Goal: Task Accomplishment & Management: Manage account settings

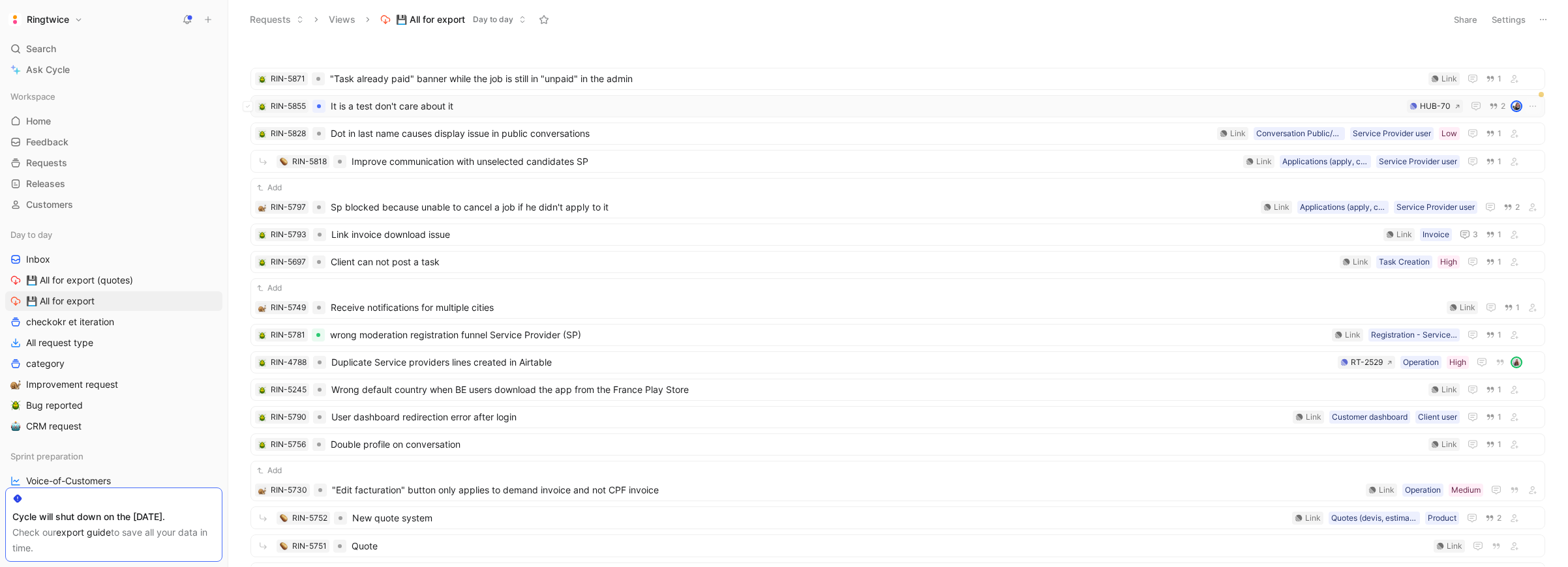
click at [350, 97] on div "RIN-5855 It is a test don't care about it HUB-70 2" at bounding box center [897, 106] width 1294 height 22
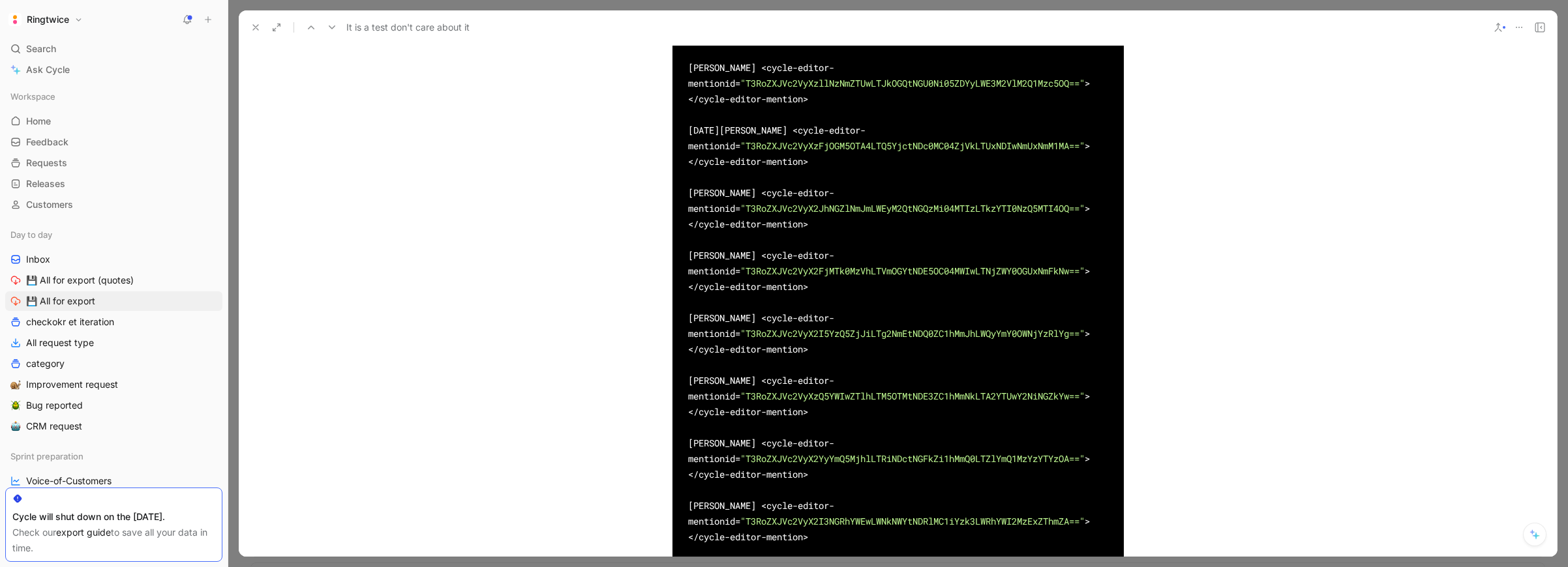
scroll to position [4764, 0]
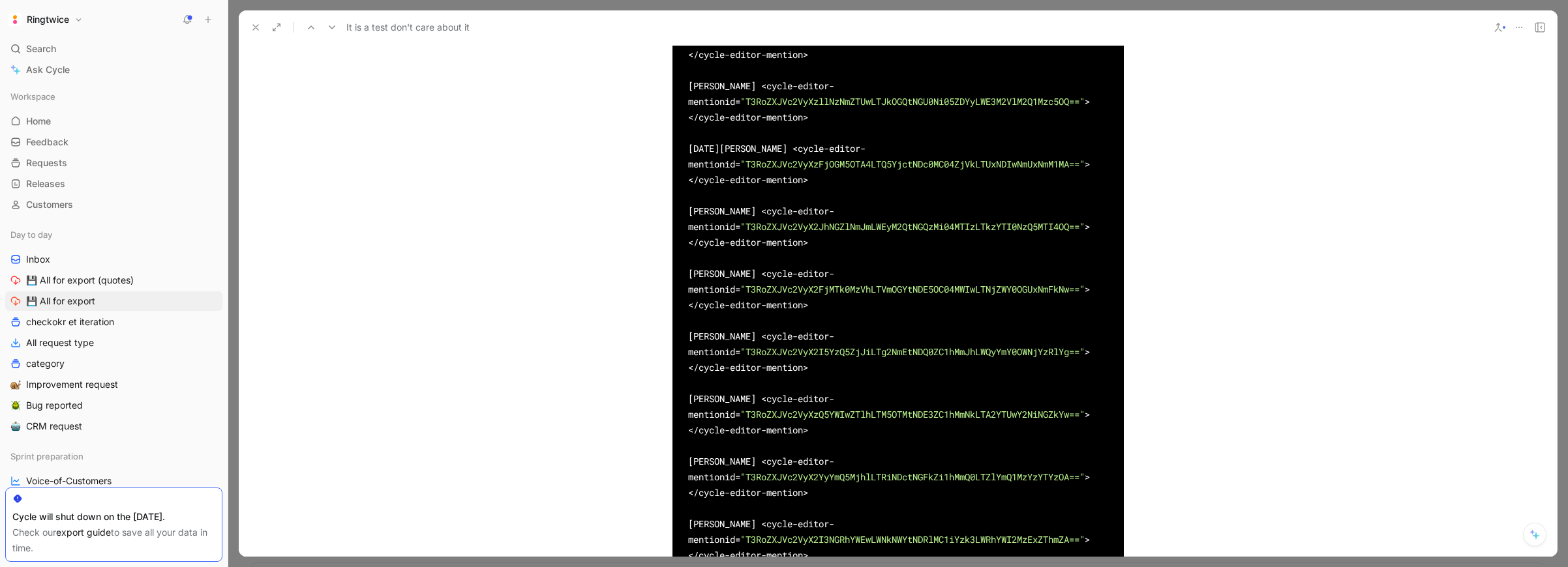
drag, startPoint x: 768, startPoint y: 123, endPoint x: 745, endPoint y: 144, distance: 31.1
click at [680, 127] on div "[PERSON_NAME] <cycle-editor-mention id = "TWVfMDllYTI4MDgtOWE1OS00MGMxLTk2MDMtN…" at bounding box center [897, 125] width 451 height 1471
copy div "[PERSON_NAME]"
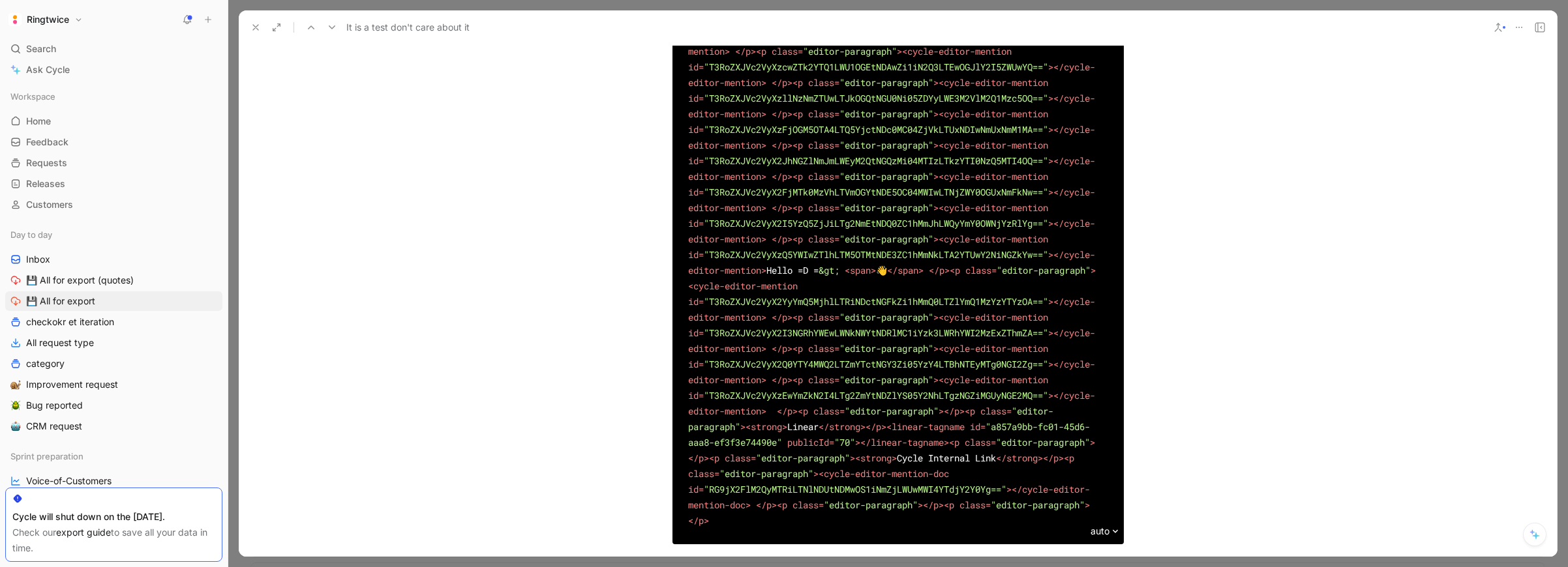
scroll to position [3573, 0]
drag, startPoint x: 709, startPoint y: 231, endPoint x: 916, endPoint y: 230, distance: 207.0
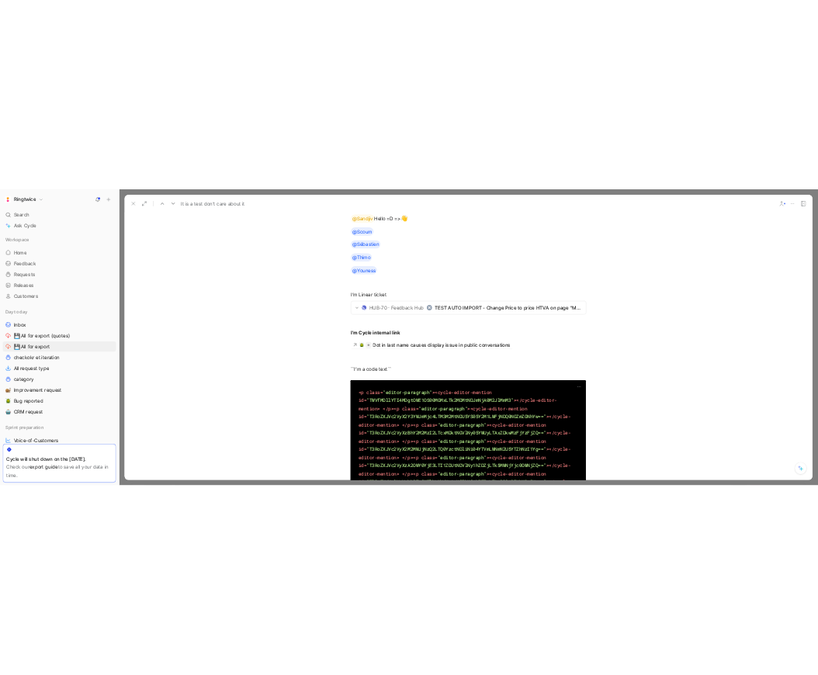
scroll to position [3481, 0]
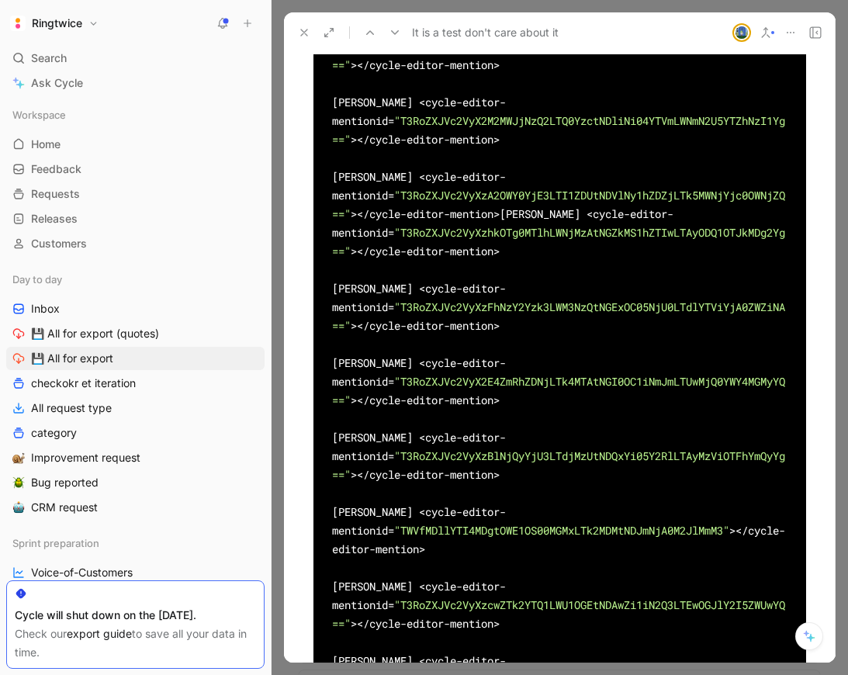
scroll to position [5411, 0]
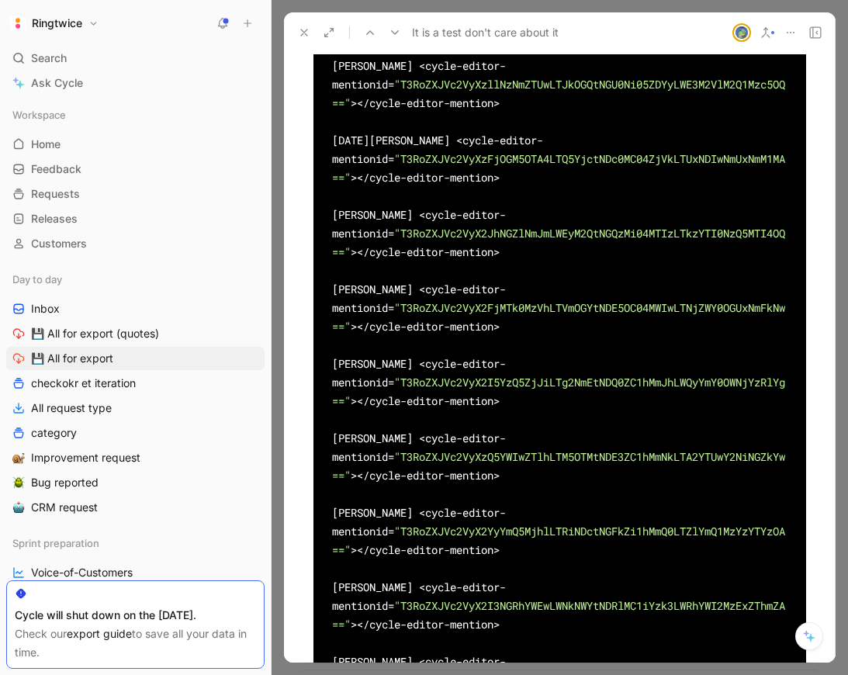
scroll to position [5927, 0]
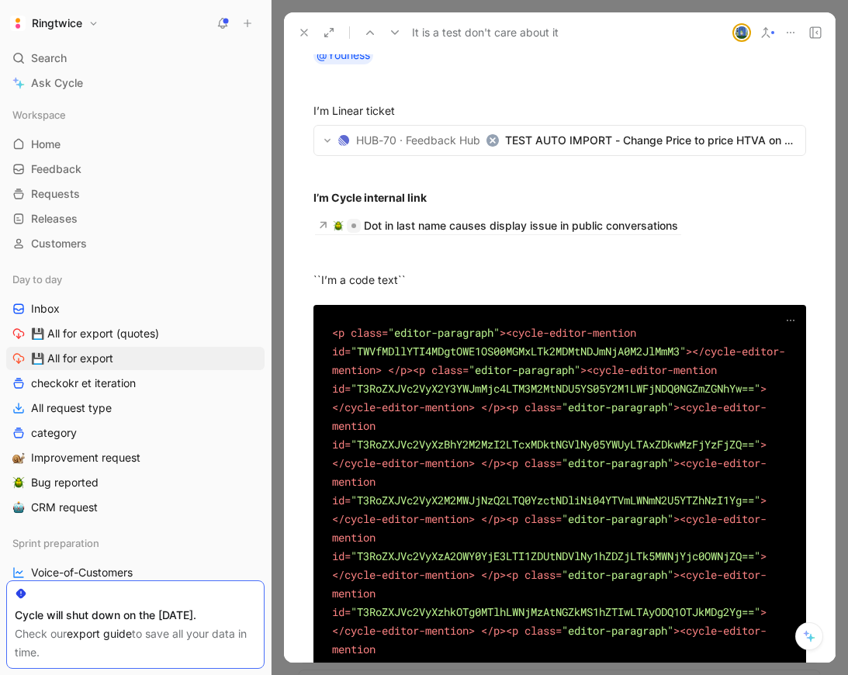
scroll to position [3327, 0]
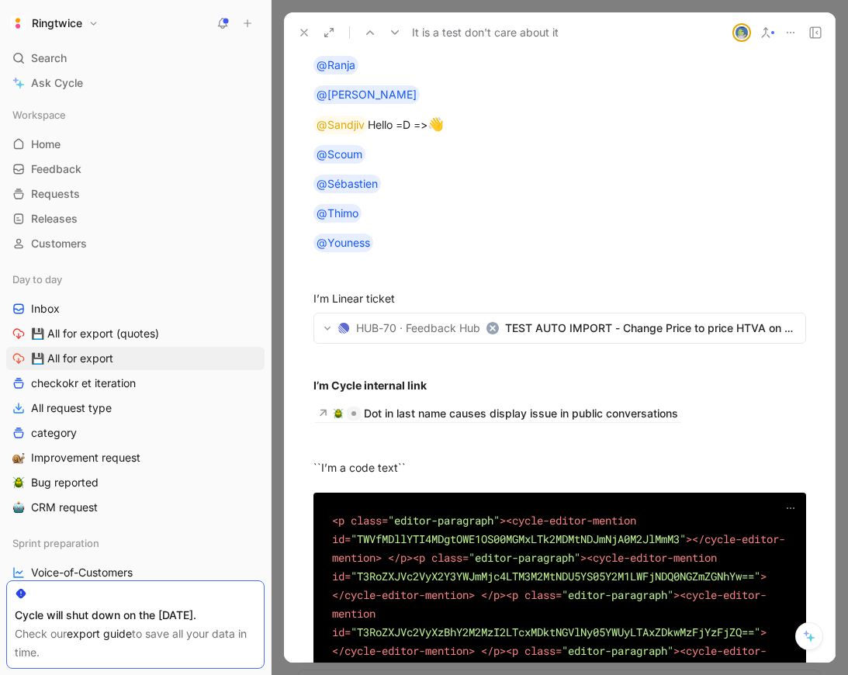
drag, startPoint x: 379, startPoint y: 173, endPoint x: 323, endPoint y: 173, distance: 56.7
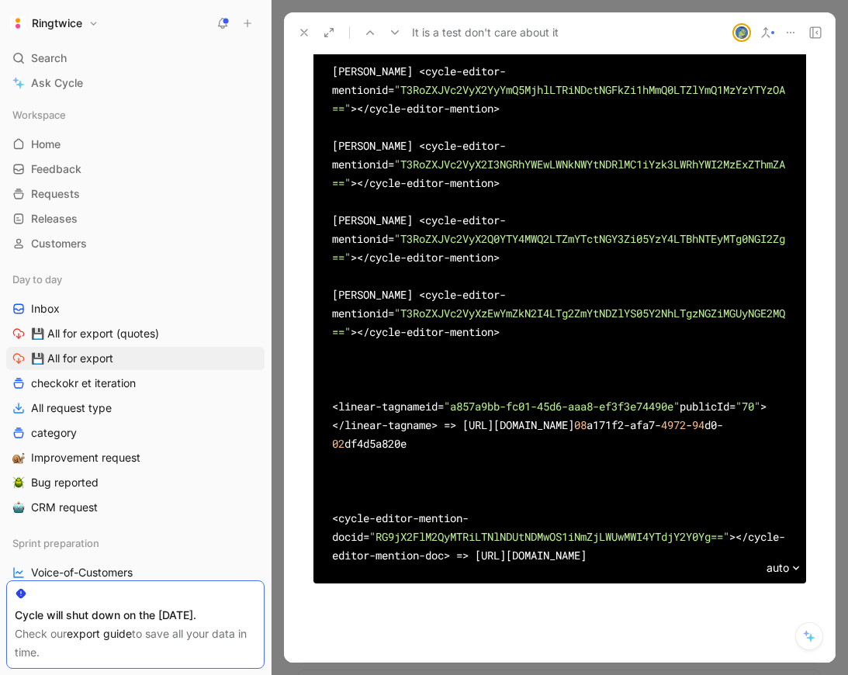
scroll to position [6847, 0]
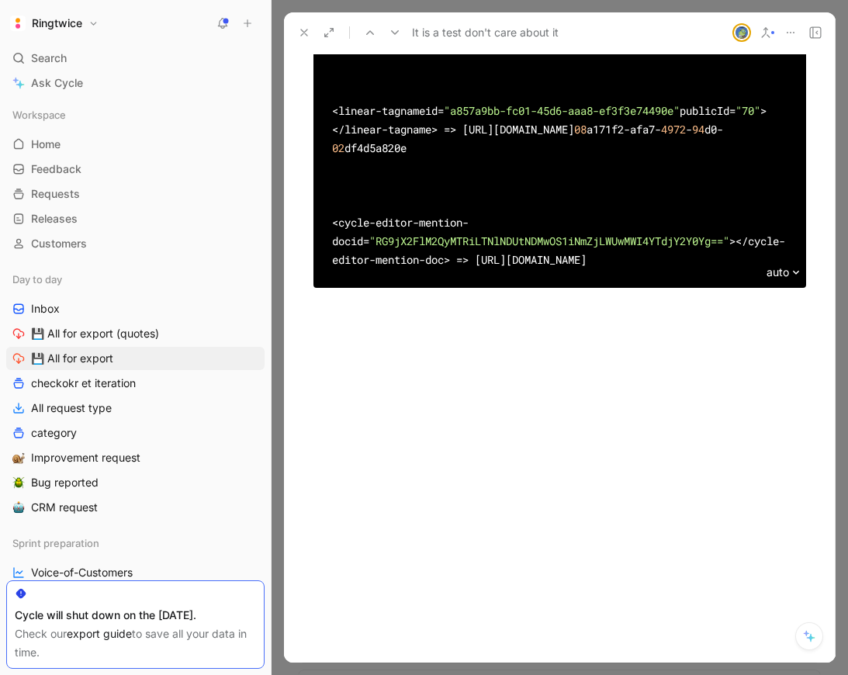
click at [496, 43] on span ""T3RoZXJVc2VyXzEwYmZkN2I4LTg2ZmYtNDZlYS05Y2NhLTgzNGZiMGUyNGE2MQ=="" at bounding box center [558, 26] width 453 height 33
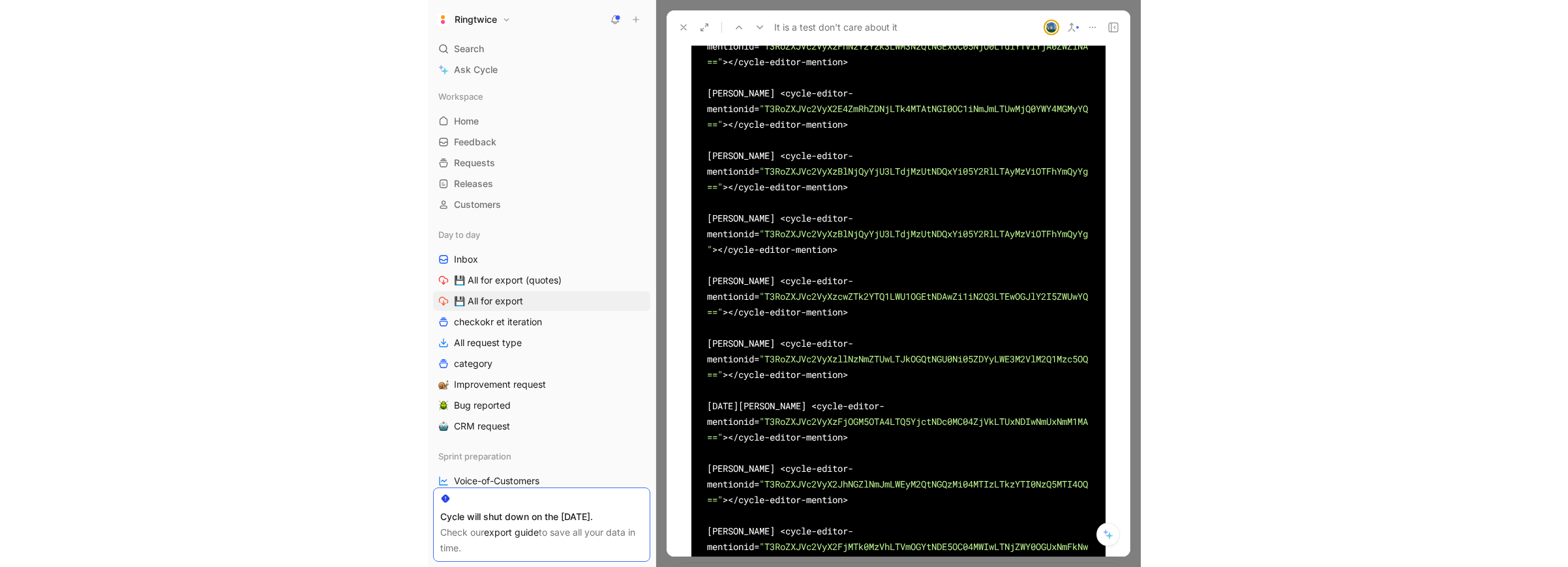
scroll to position [4677, 0]
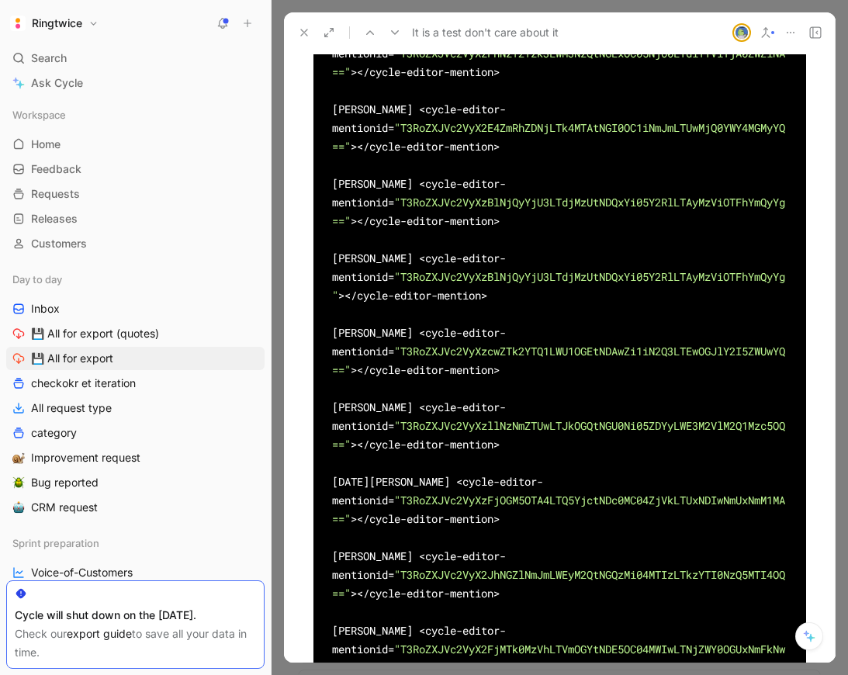
drag, startPoint x: 434, startPoint y: 145, endPoint x: 355, endPoint y: 151, distance: 79.4
click at [328, 147] on div "[PERSON_NAME] <cycle-editor-mention id = "TWVfMDllYTI4MDgtOWE1OS00MGMxLTk2MDMtN…" at bounding box center [560, 482] width 493 height 1732
copy div "[PERSON_NAME]"
drag, startPoint x: 431, startPoint y: 220, endPoint x: 269, endPoint y: 218, distance: 161.4
click at [256, 217] on div "Ringtwice Search ⌘ K Ask Cycle Workspace Home G then H Feedback G then F Reques…" at bounding box center [424, 337] width 848 height 675
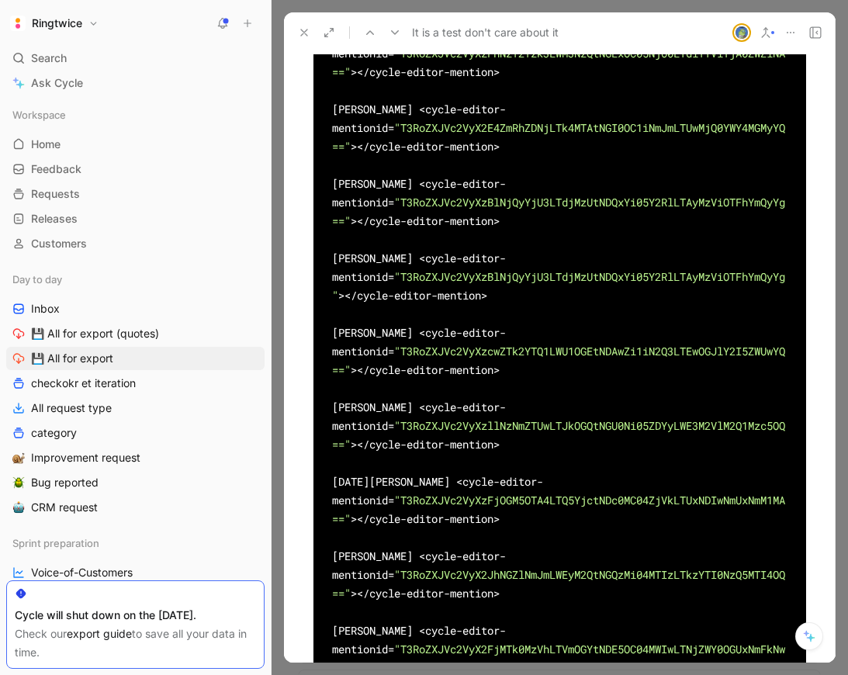
copy div "[PERSON_NAME]"
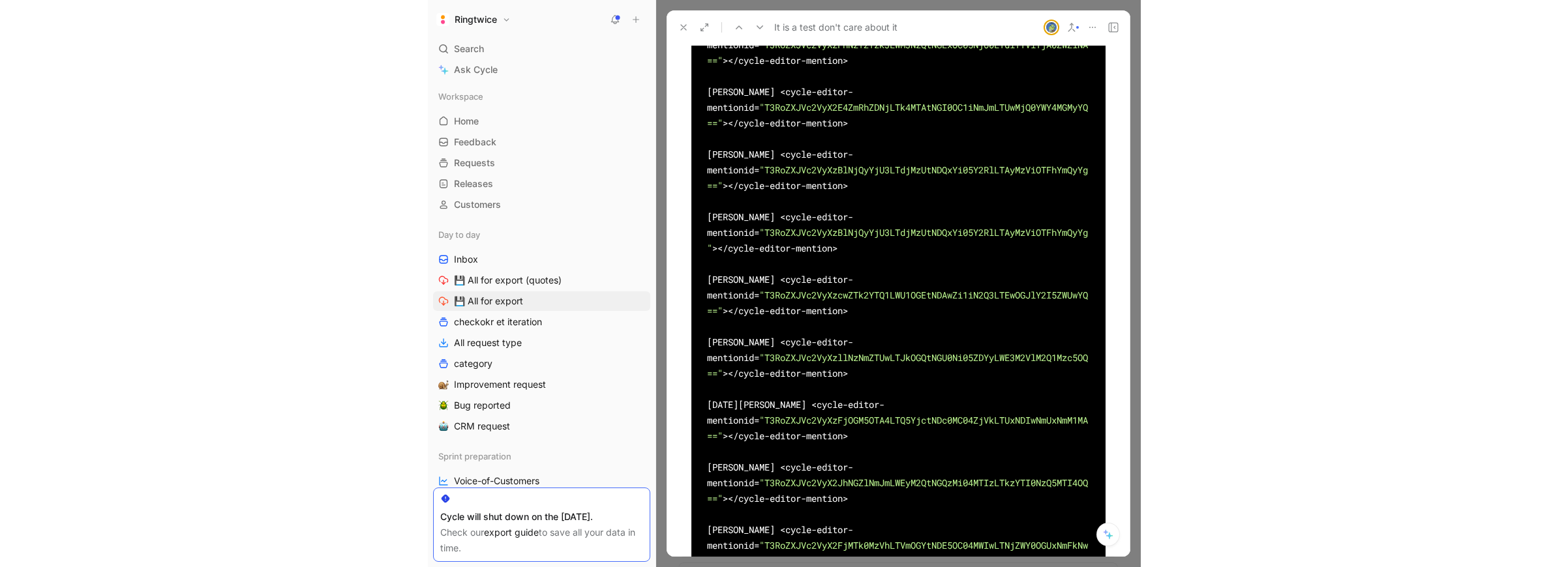
scroll to position [4752, 0]
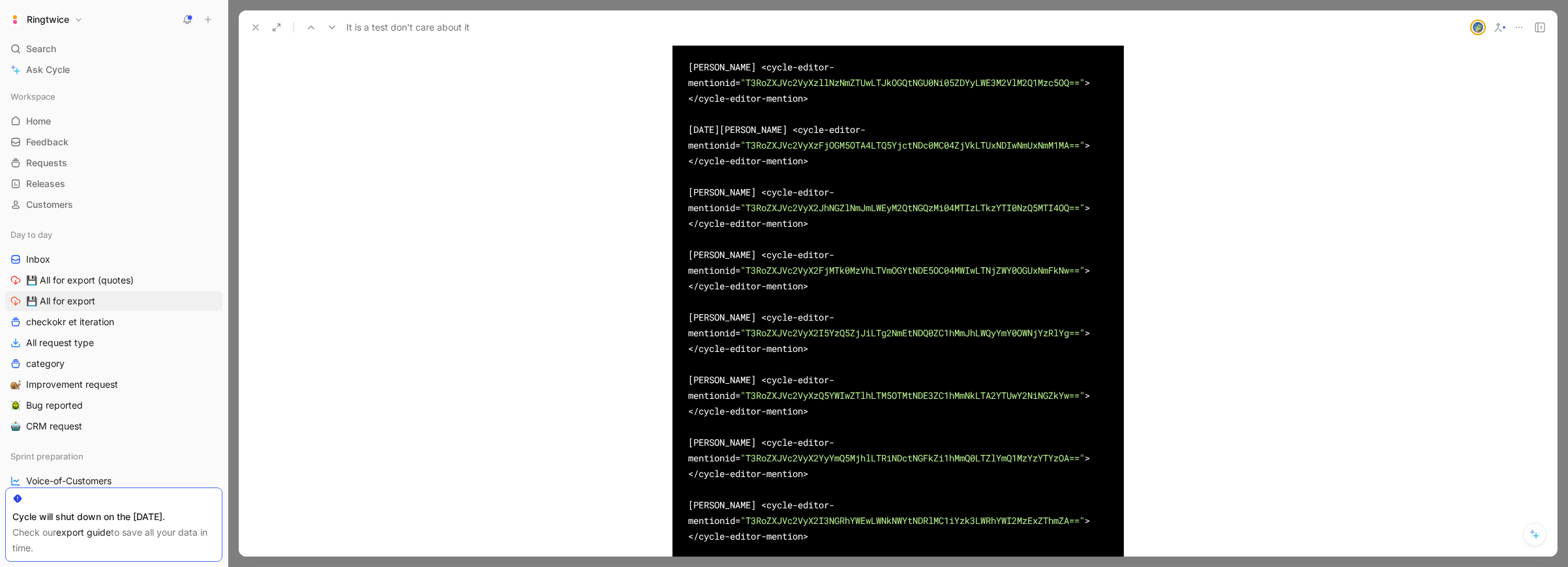
click at [723, 263] on div "[PERSON_NAME] <cycle-editor-mention id = "TWVfMDllYTI4MDgtOWE1OS00MGMxLTk2MDMtN…" at bounding box center [898, 121] width 420 height 1439
drag, startPoint x: 723, startPoint y: 263, endPoint x: 734, endPoint y: 265, distance: 11.2
click at [723, 263] on div "[PERSON_NAME] <cycle-editor-mention id = "TWVfMDllYTI4MDgtOWE1OS00MGMxLTk2MDMtN…" at bounding box center [898, 121] width 420 height 1439
copy div "[PERSON_NAME]"
drag, startPoint x: 809, startPoint y: 328, endPoint x: 666, endPoint y: 320, distance: 143.2
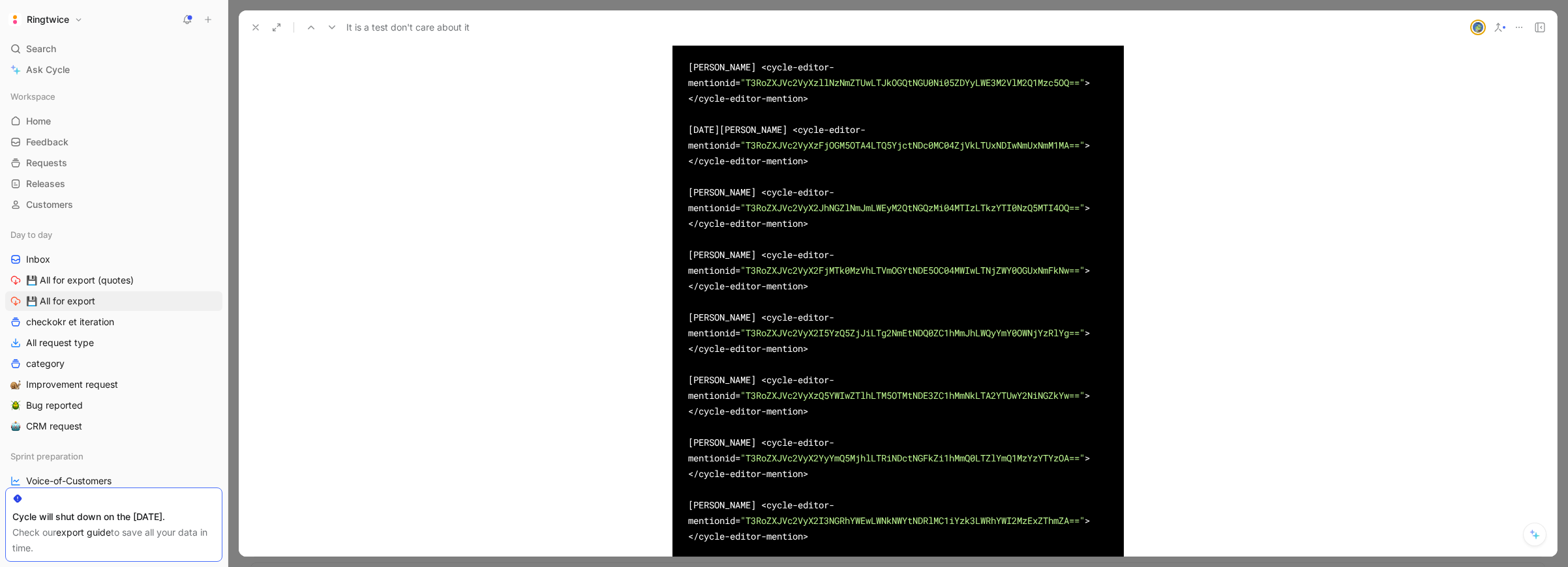
click at [660, 321] on div "[PERSON_NAME] <cycle-editor-mention id = "TWVfMDllYTI4MDgtOWE1OS00MGMxLTk2MDMtN…" at bounding box center [898, 122] width 501 height 1471
copy div "[PERSON_NAME]"
drag, startPoint x: 745, startPoint y: 388, endPoint x: 633, endPoint y: 382, distance: 112.2
click at [633, 382] on div "[PERSON_NAME] <cycle-editor-mention id = "TWVfMDllYTI4MDgtOWE1OS00MGMxLTk2MDMtN…" at bounding box center [897, 122] width 1318 height 1488
copy div "[PERSON_NAME]"
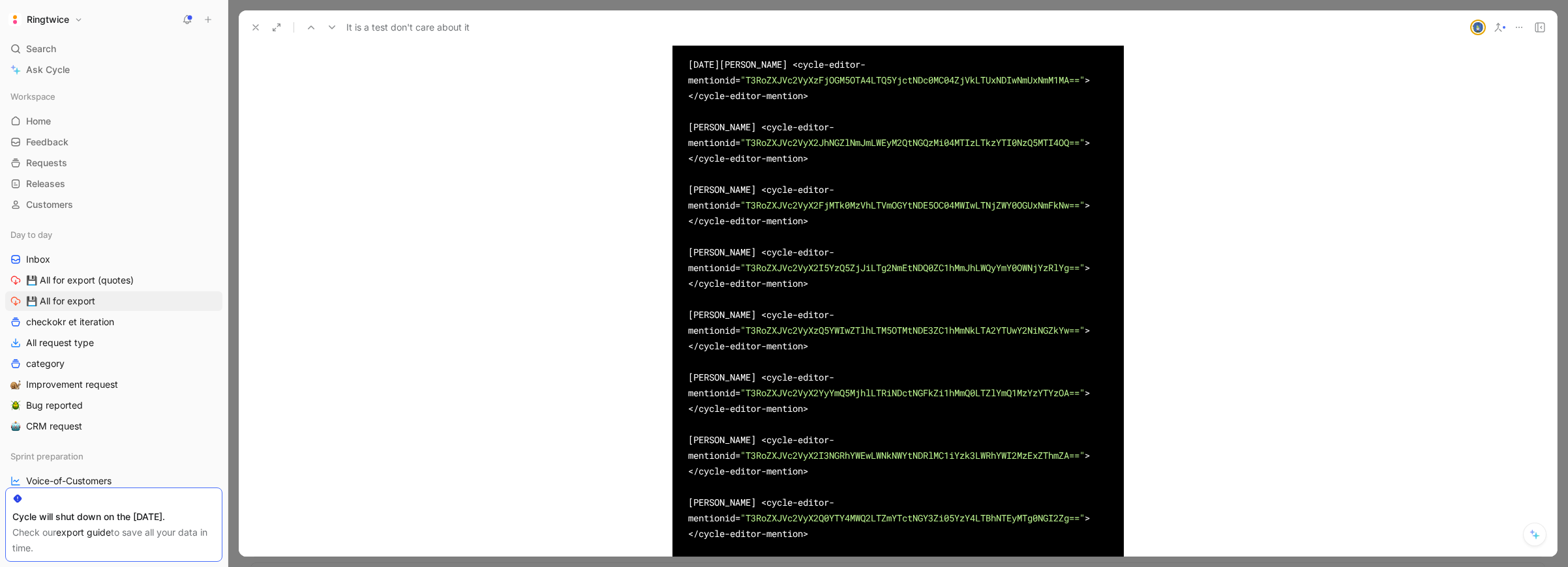
scroll to position [4801, 0]
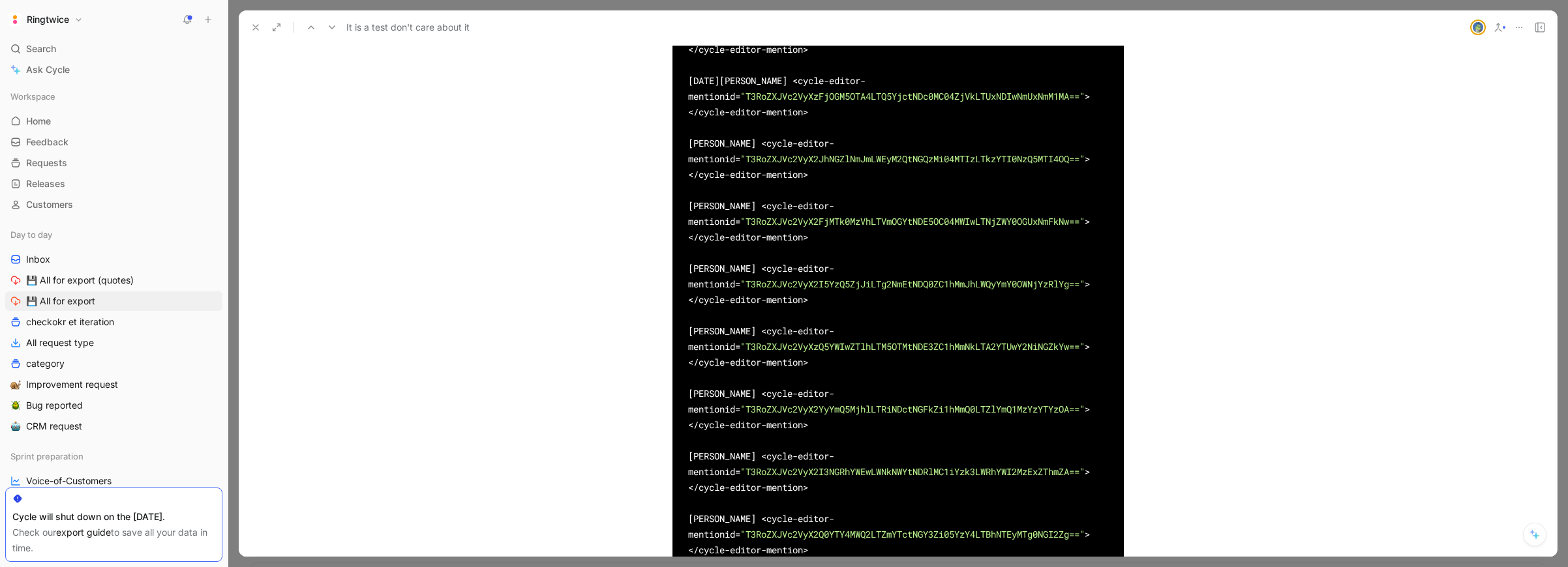
drag, startPoint x: 747, startPoint y: 339, endPoint x: 666, endPoint y: 338, distance: 81.0
click at [666, 338] on div "[PERSON_NAME] <cycle-editor-mention id = "TWVfMDllYTI4MDgtOWE1OS00MGMxLTk2MDMtN…" at bounding box center [898, 73] width 501 height 1471
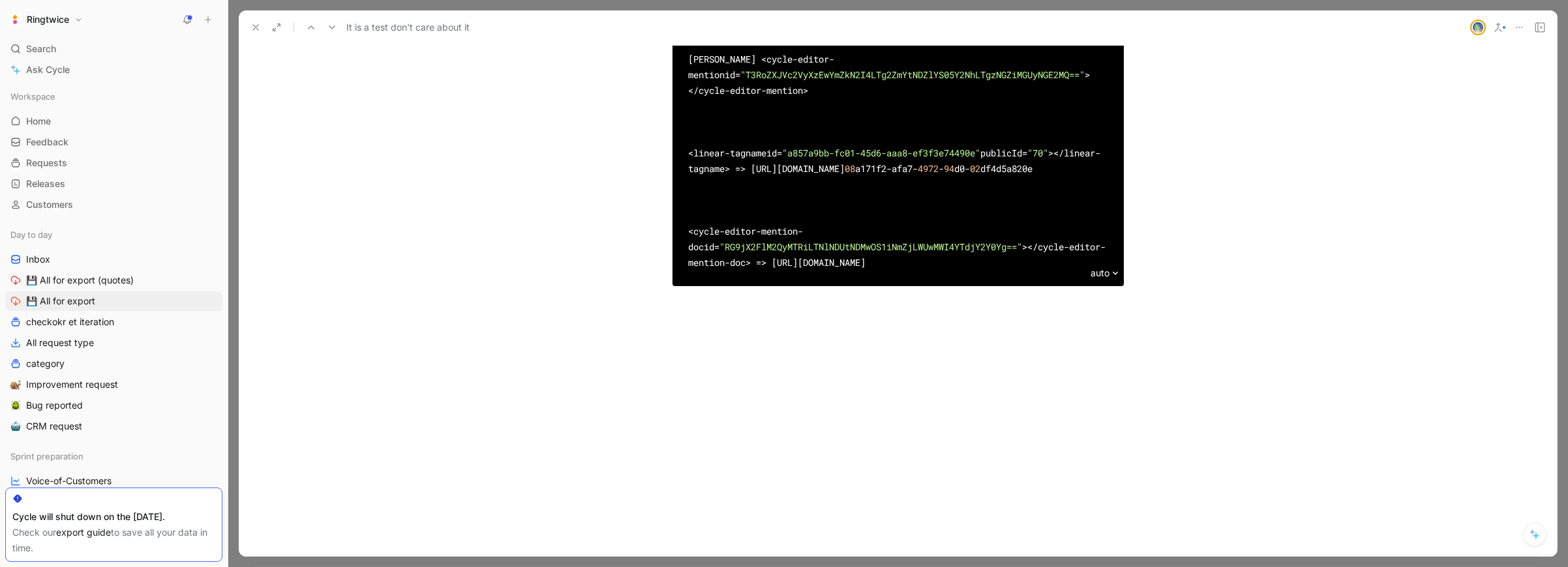
scroll to position [5137, 0]
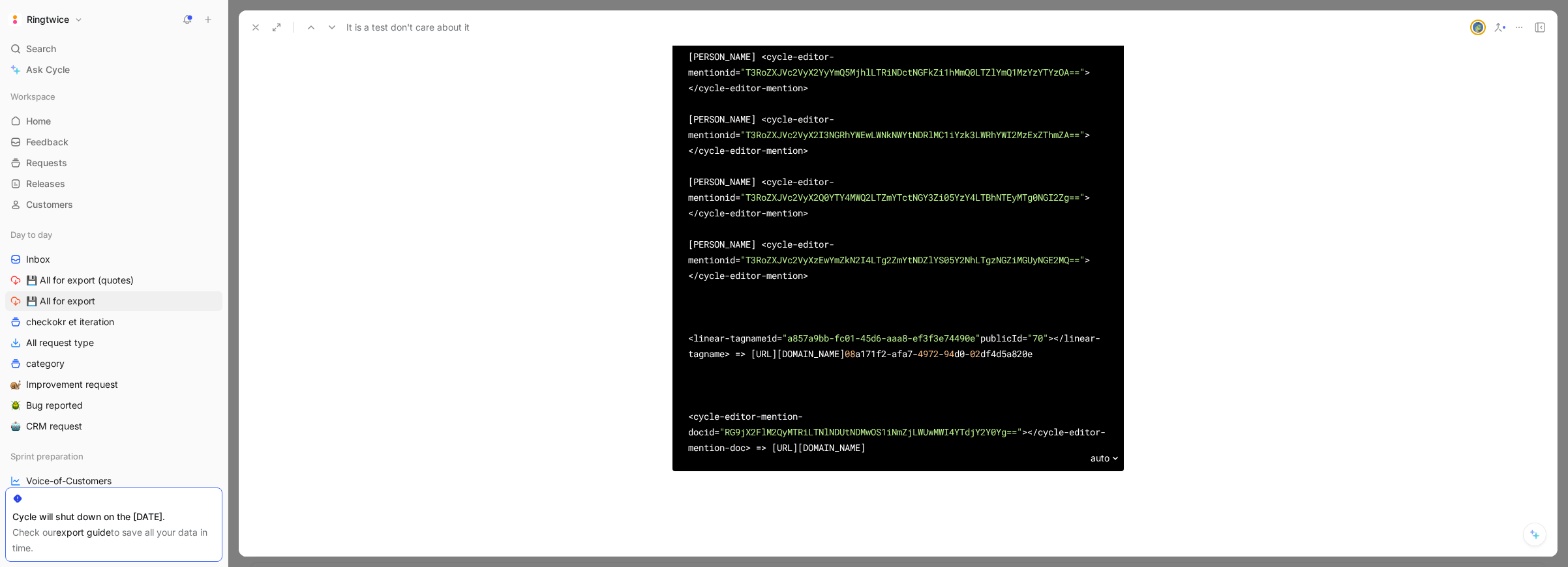
drag, startPoint x: 741, startPoint y: 253, endPoint x: 675, endPoint y: 253, distance: 66.0
copy span "T3RoZXJVc2VyXzBlNjQyYjU3LTdjMzUtNDQxYi05Y2RlLTAyMzViOTFhYmQyYg"
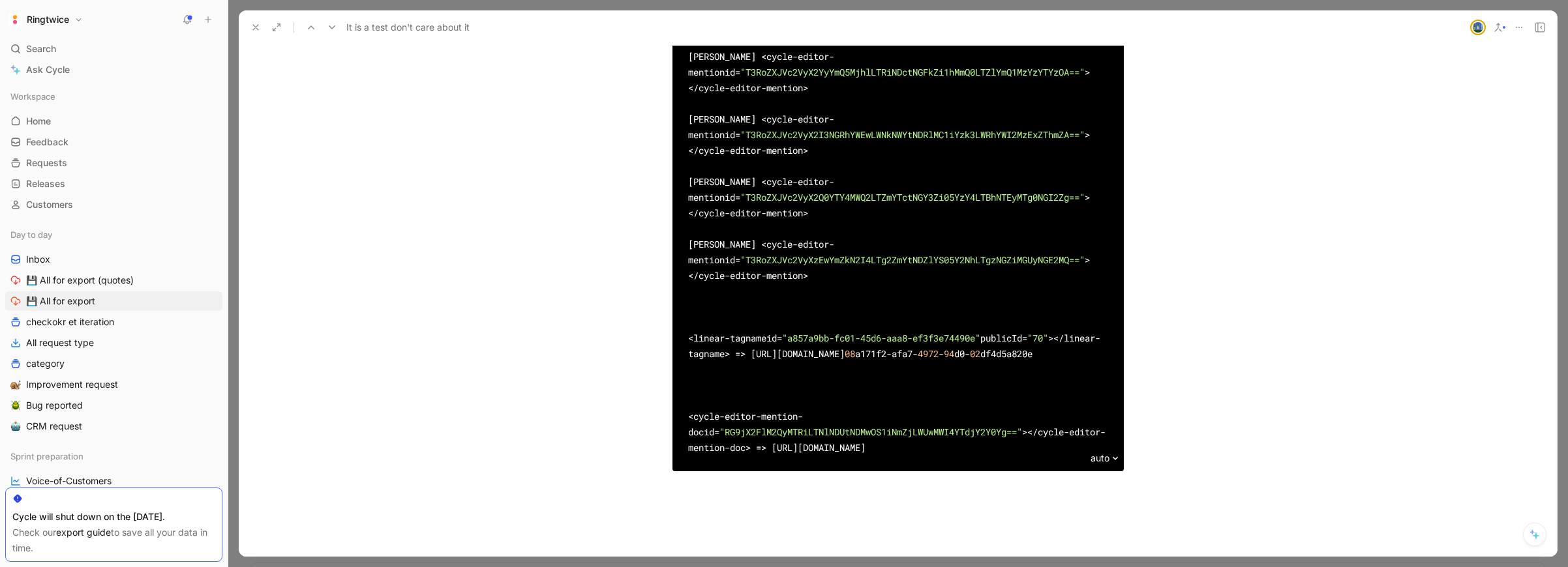
drag, startPoint x: 748, startPoint y: 252, endPoint x: 663, endPoint y: 252, distance: 85.0
copy div "[PERSON_NAME]"
drag, startPoint x: 706, startPoint y: 191, endPoint x: 639, endPoint y: 187, distance: 67.1
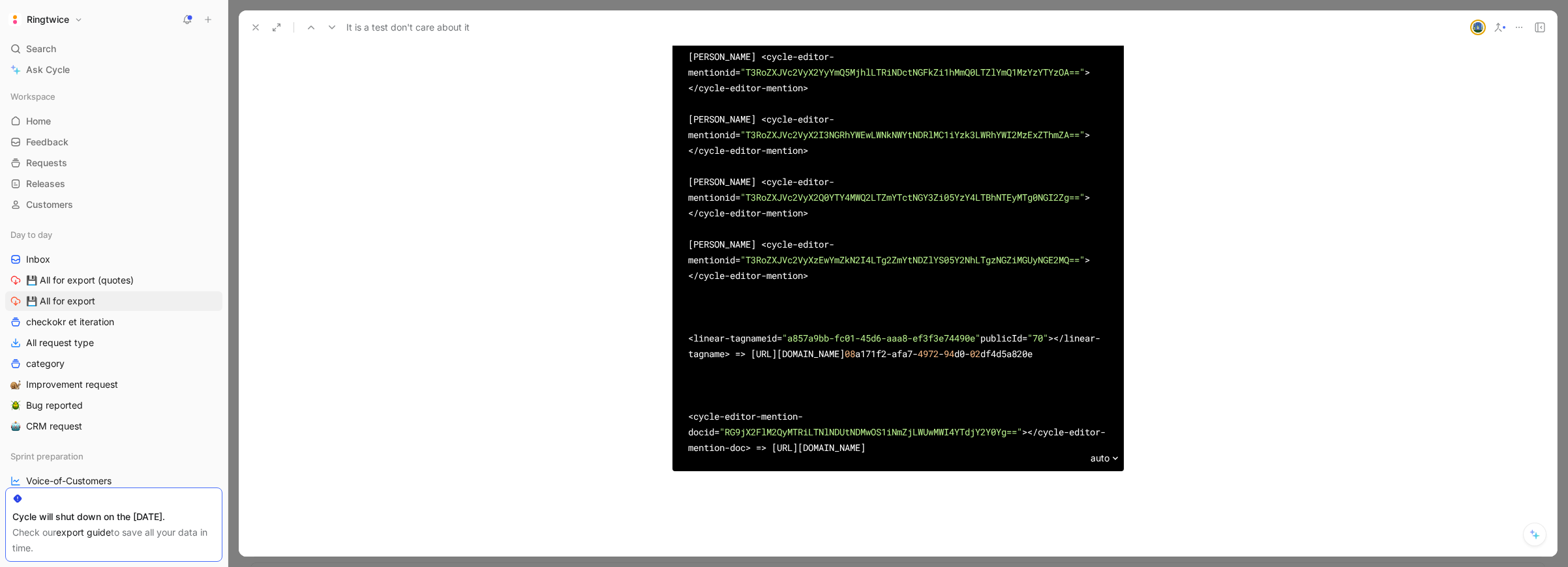
copy div "[PERSON_NAME]"
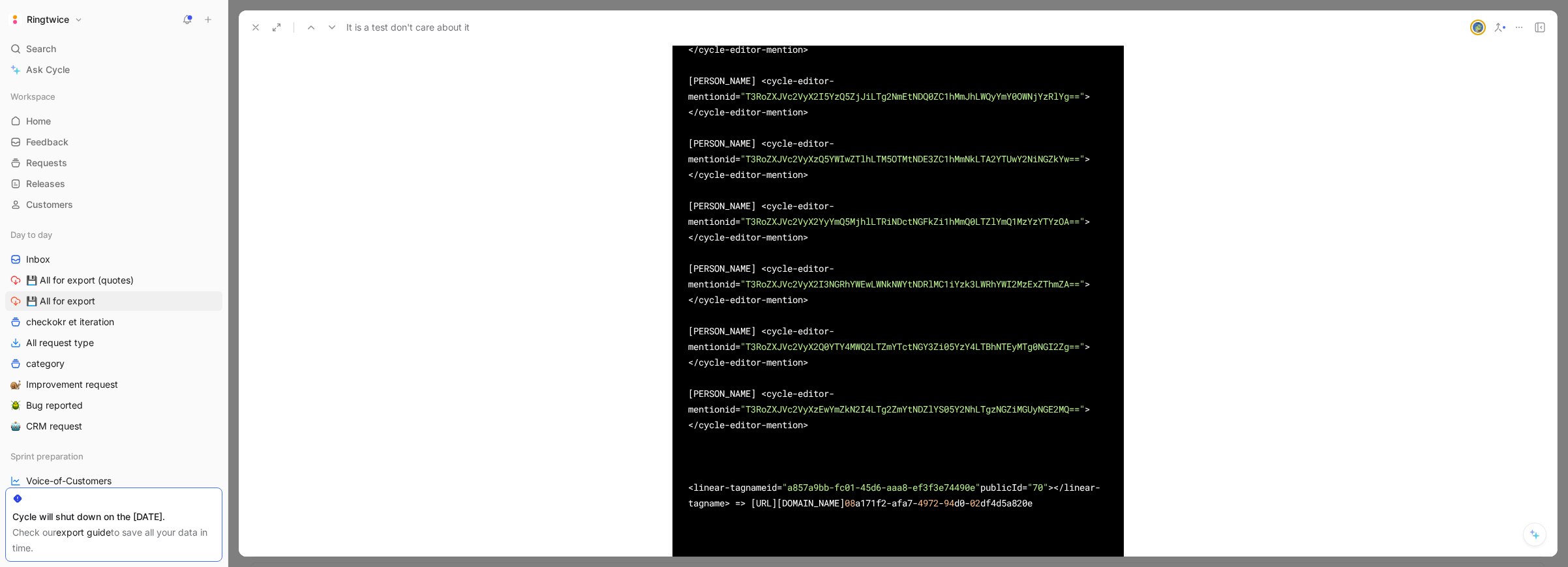
drag, startPoint x: 781, startPoint y: 276, endPoint x: 662, endPoint y: 272, distance: 119.1
copy div "[PERSON_NAME]"
drag, startPoint x: 759, startPoint y: 213, endPoint x: 763, endPoint y: 220, distance: 8.1
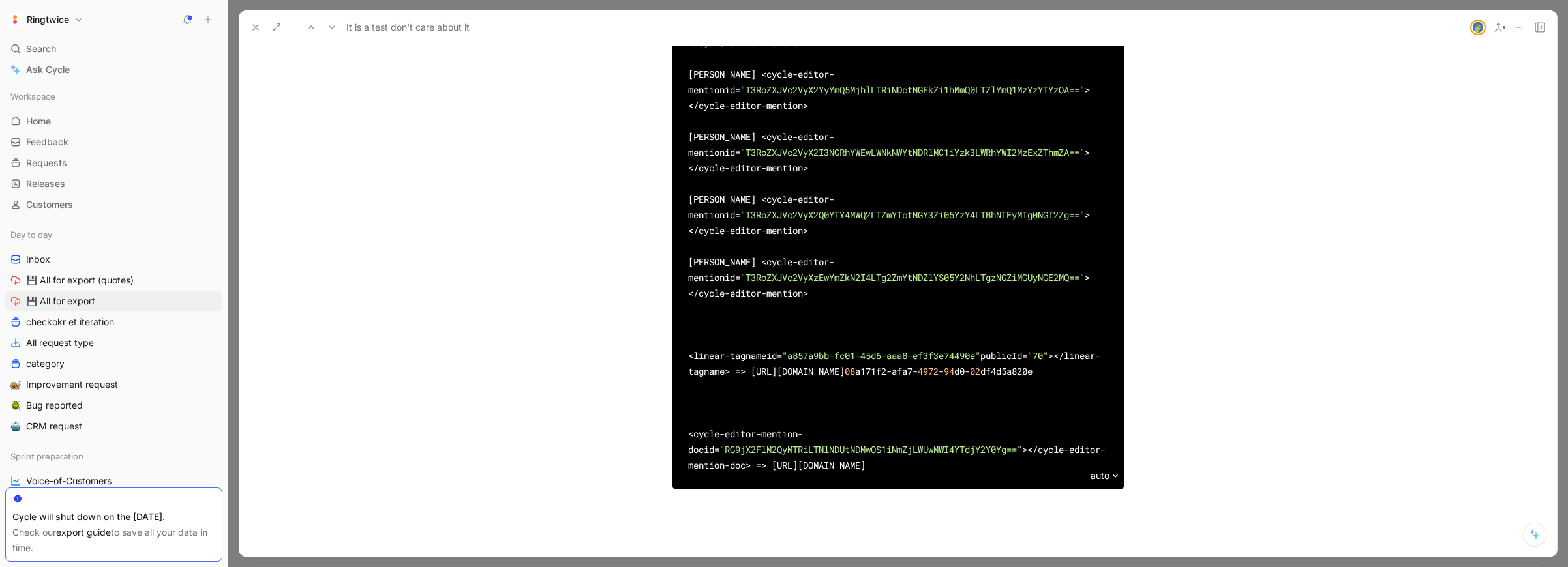
scroll to position [5124, 0]
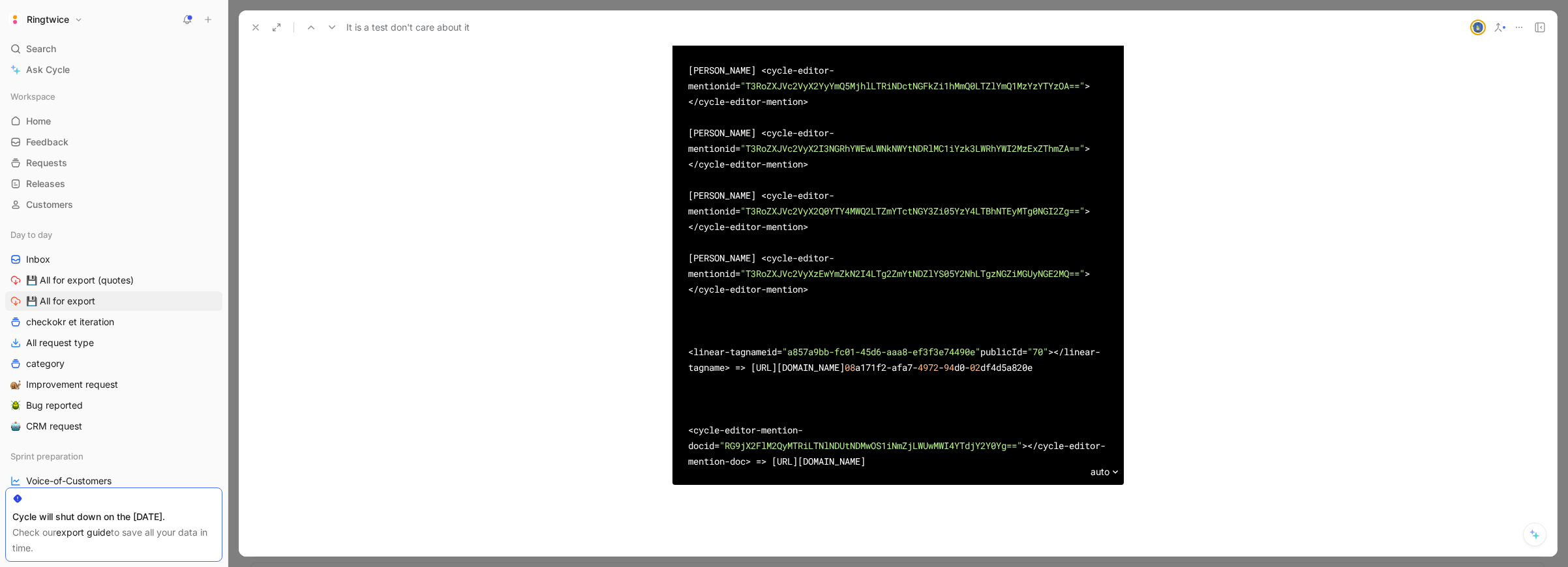
drag, startPoint x: 792, startPoint y: 328, endPoint x: 634, endPoint y: 320, distance: 158.2
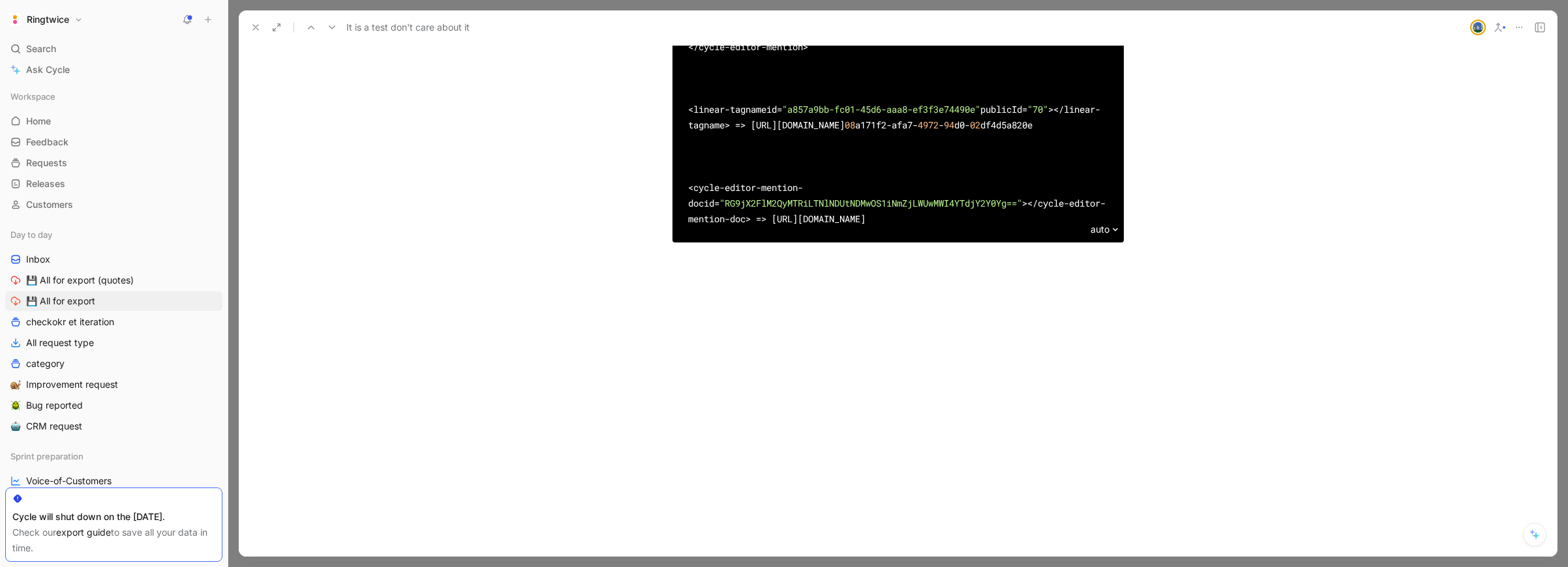
scroll to position [5656, 0]
drag, startPoint x: 761, startPoint y: 487, endPoint x: 769, endPoint y: 470, distance: 18.8
drag, startPoint x: 758, startPoint y: 425, endPoint x: 668, endPoint y: 418, distance: 90.3
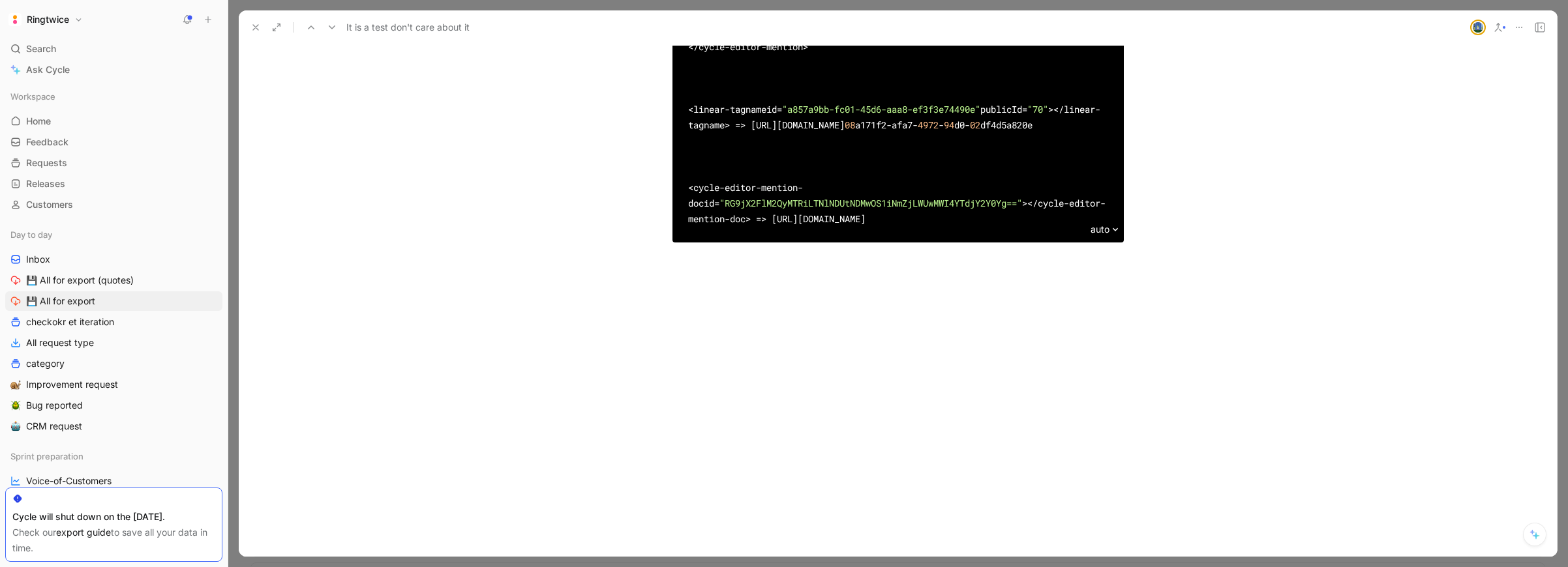
scroll to position [5733, 0]
drag, startPoint x: 780, startPoint y: 281, endPoint x: 667, endPoint y: 280, distance: 113.0
drag, startPoint x: 681, startPoint y: 220, endPoint x: 668, endPoint y: 220, distance: 13.0
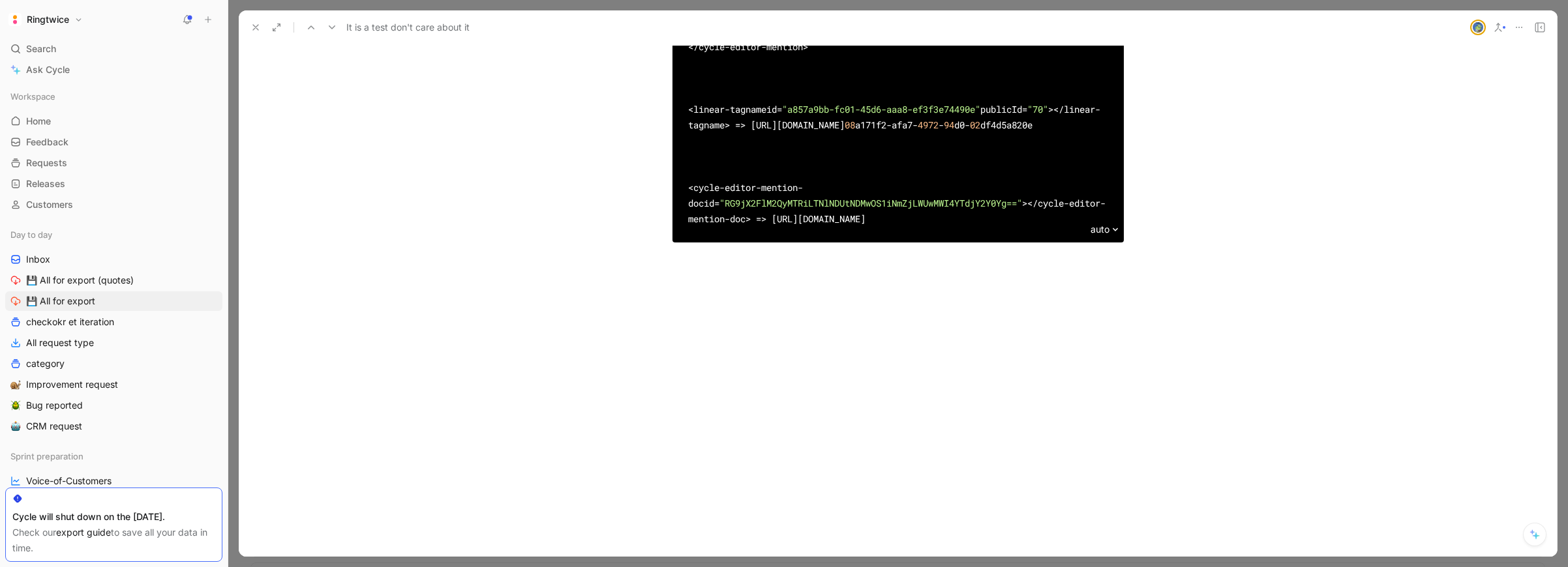
drag, startPoint x: 776, startPoint y: 155, endPoint x: 680, endPoint y: 159, distance: 96.1
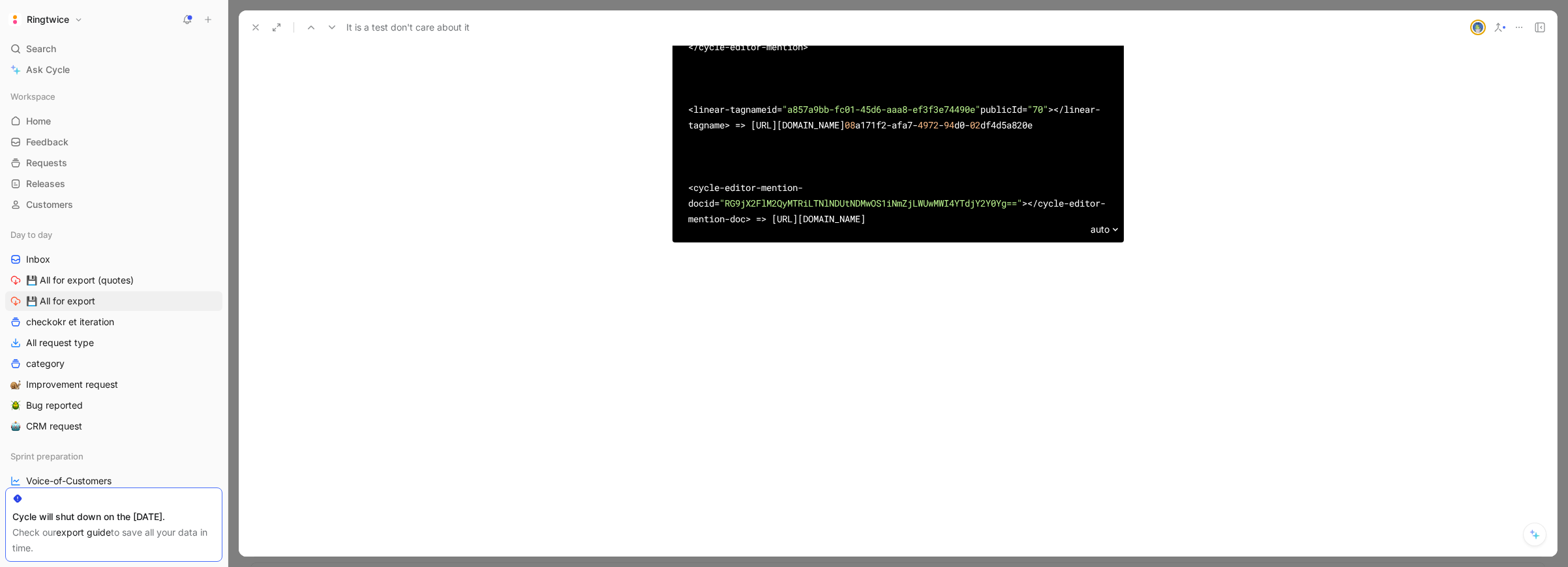
drag, startPoint x: 731, startPoint y: 200, endPoint x: 717, endPoint y: 206, distance: 15.2
drag, startPoint x: 775, startPoint y: 136, endPoint x: 671, endPoint y: 136, distance: 104.0
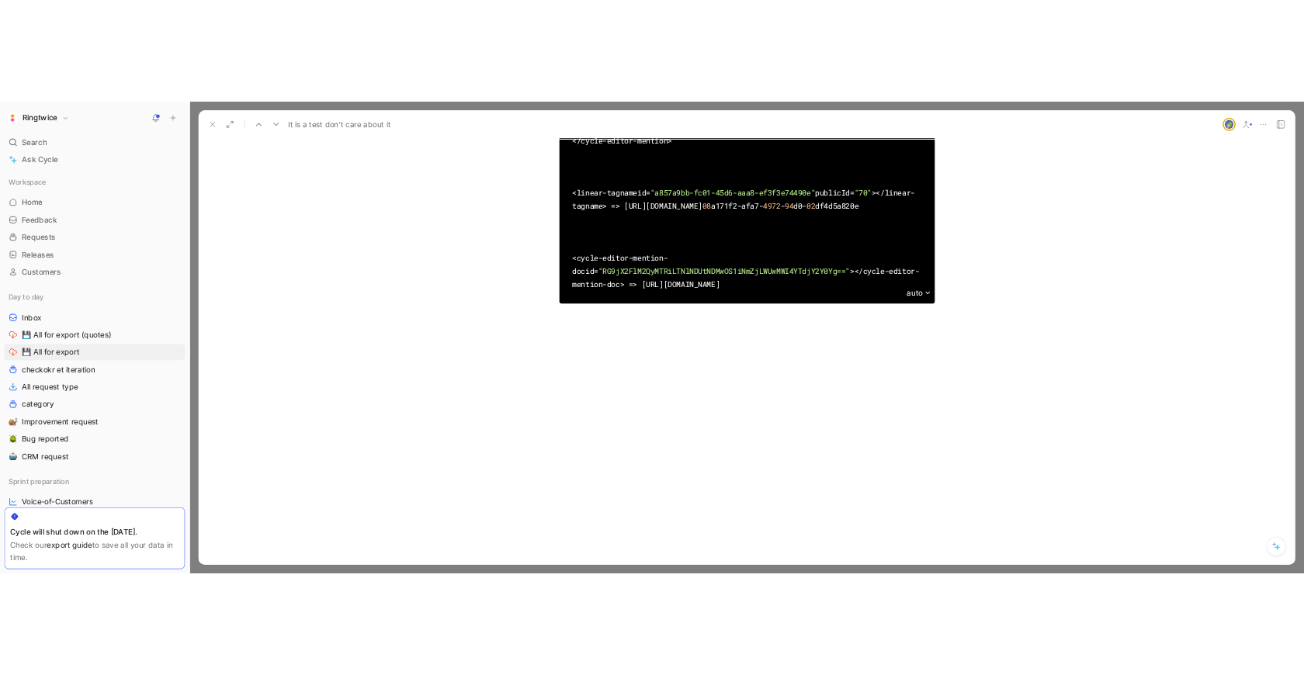
scroll to position [6598, 0]
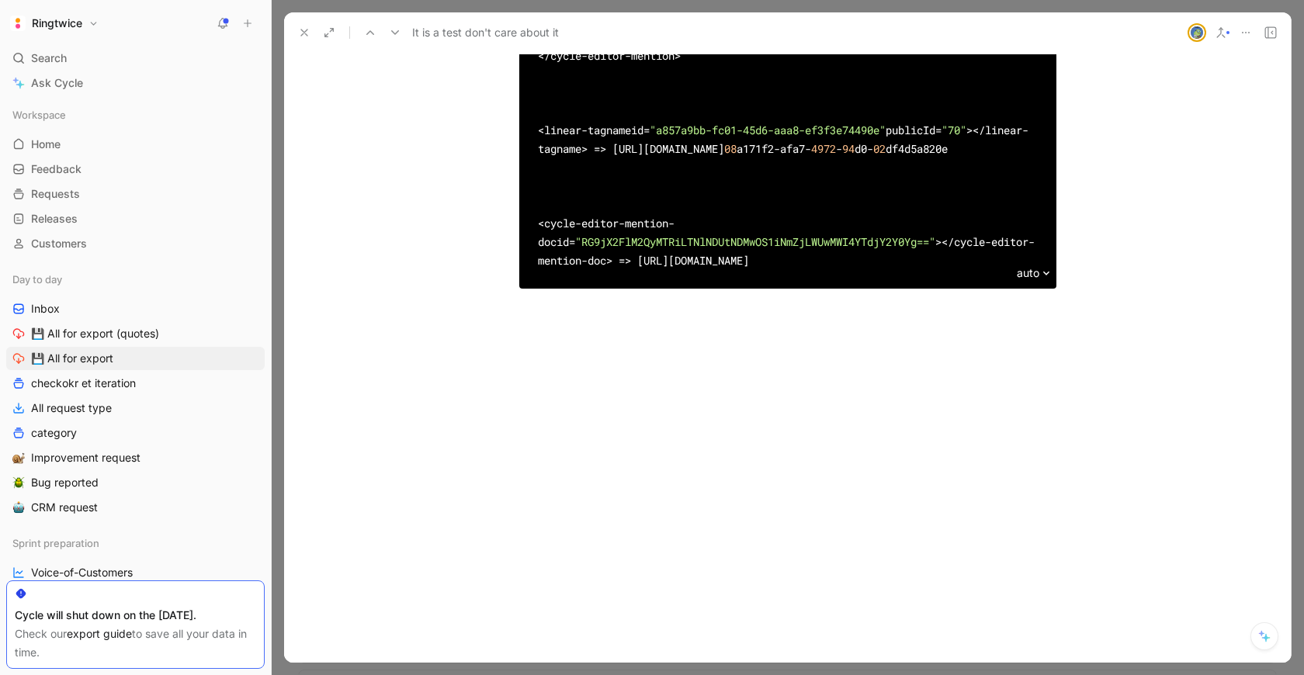
drag, startPoint x: 660, startPoint y: 190, endPoint x: 482, endPoint y: 184, distance: 178.6
drag, startPoint x: 663, startPoint y: 241, endPoint x: 664, endPoint y: 258, distance: 17.1
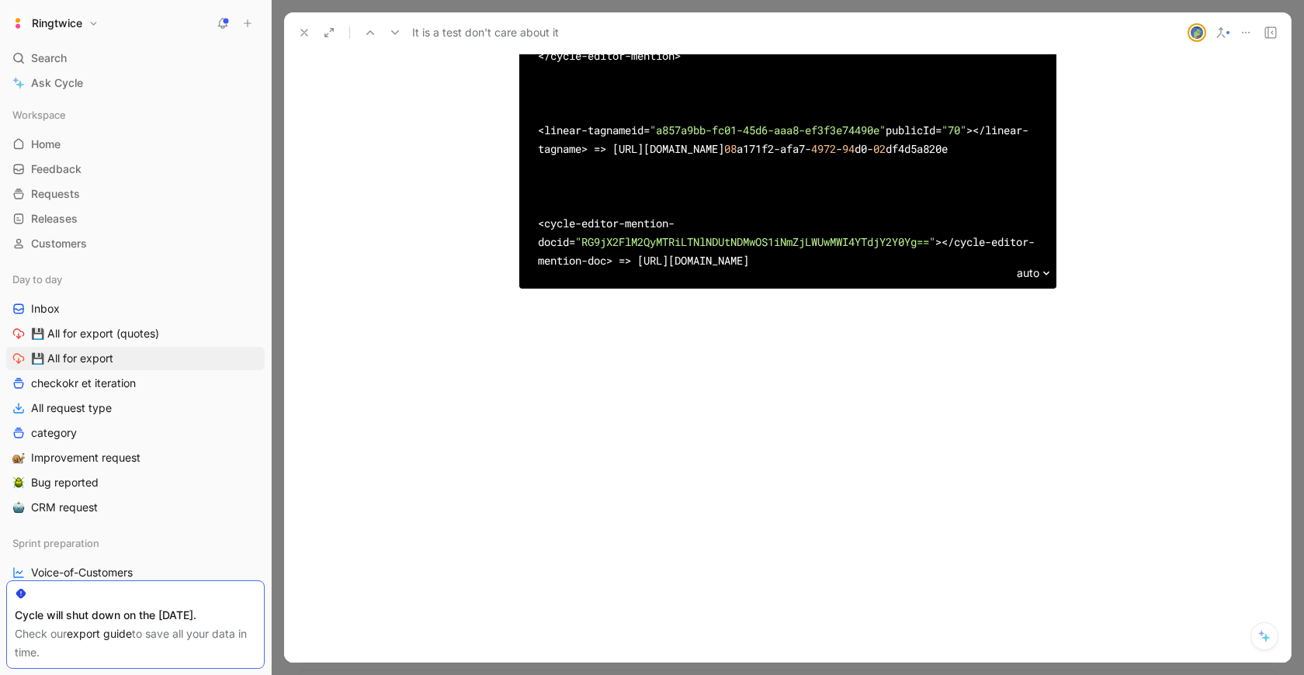
drag, startPoint x: 620, startPoint y: 161, endPoint x: 518, endPoint y: 160, distance: 101.7
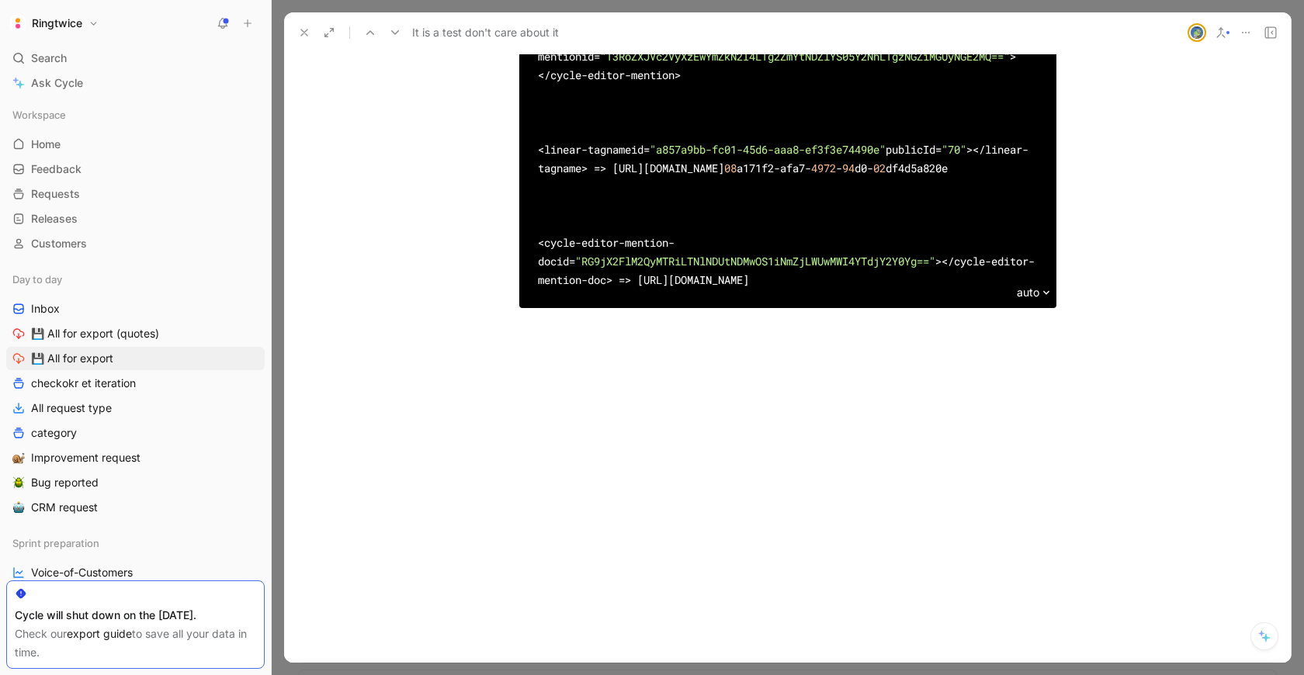
scroll to position [6356, 0]
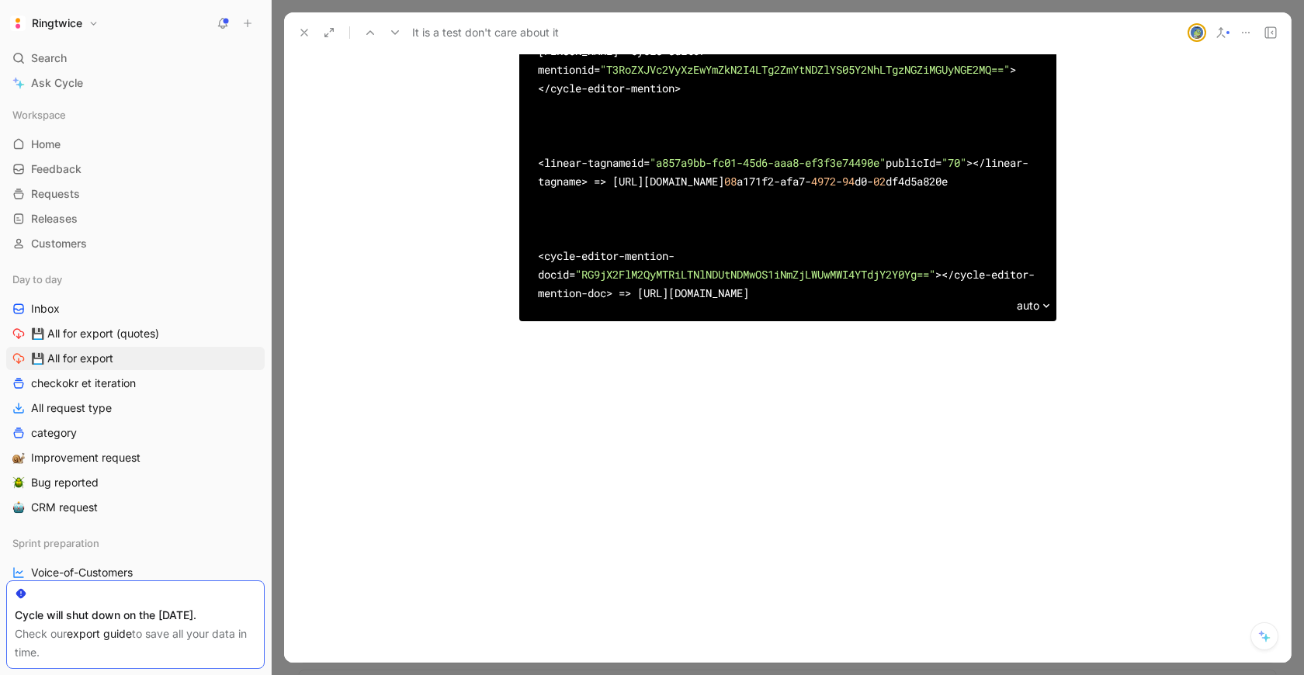
drag, startPoint x: 641, startPoint y: 210, endPoint x: 539, endPoint y: 215, distance: 102.6
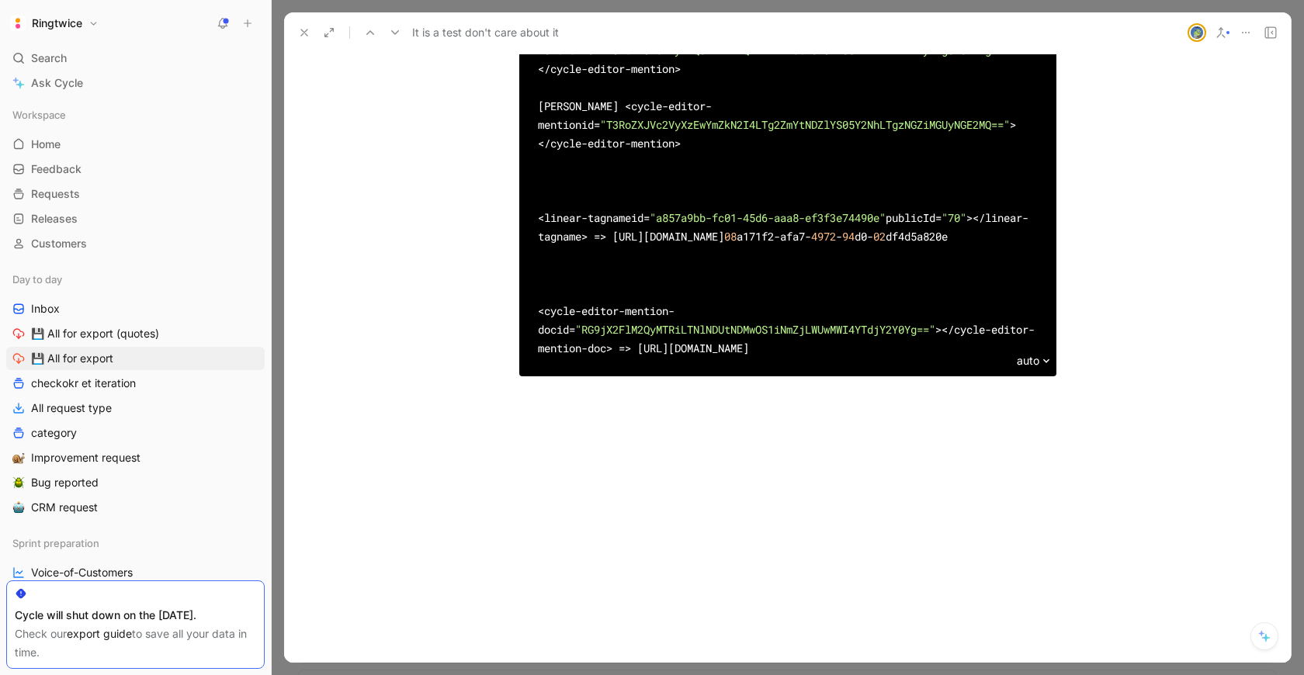
scroll to position [6280, 0]
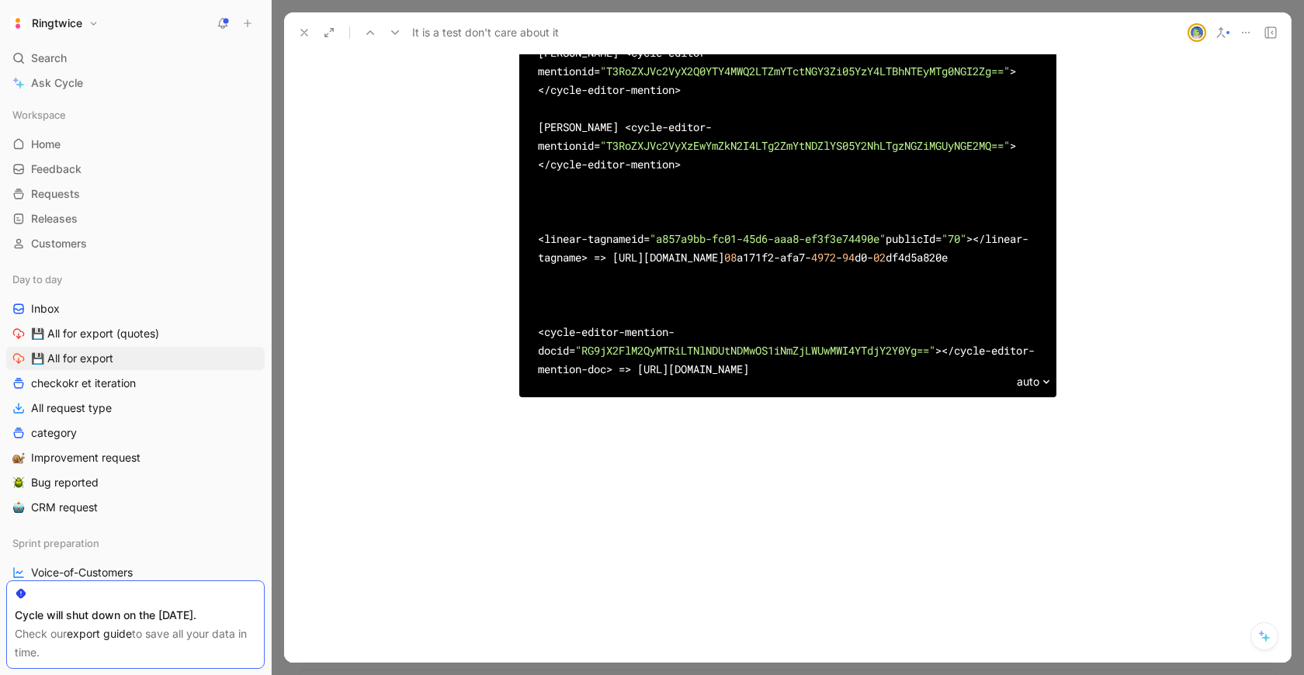
drag, startPoint x: 663, startPoint y: 210, endPoint x: 476, endPoint y: 204, distance: 187.1
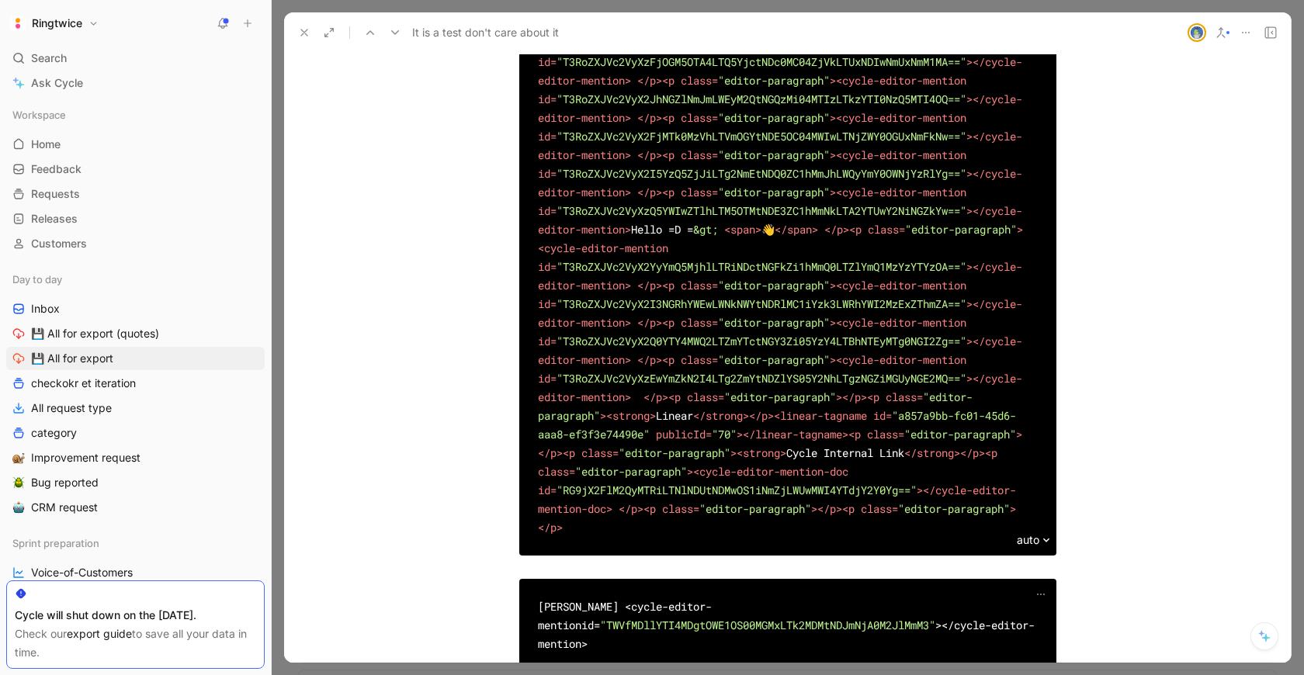
scroll to position [3947, 0]
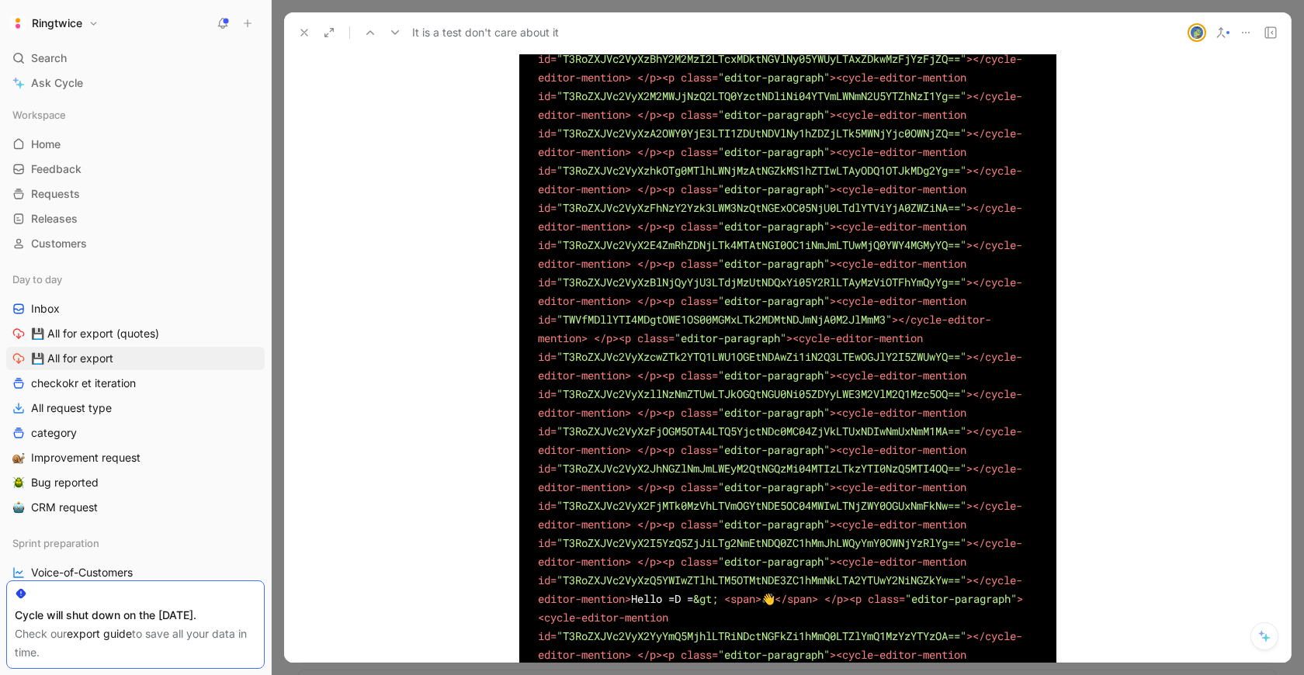
drag, startPoint x: 292, startPoint y: 61, endPoint x: 300, endPoint y: 29, distance: 32.2
click at [301, 29] on icon at bounding box center [304, 32] width 12 height 12
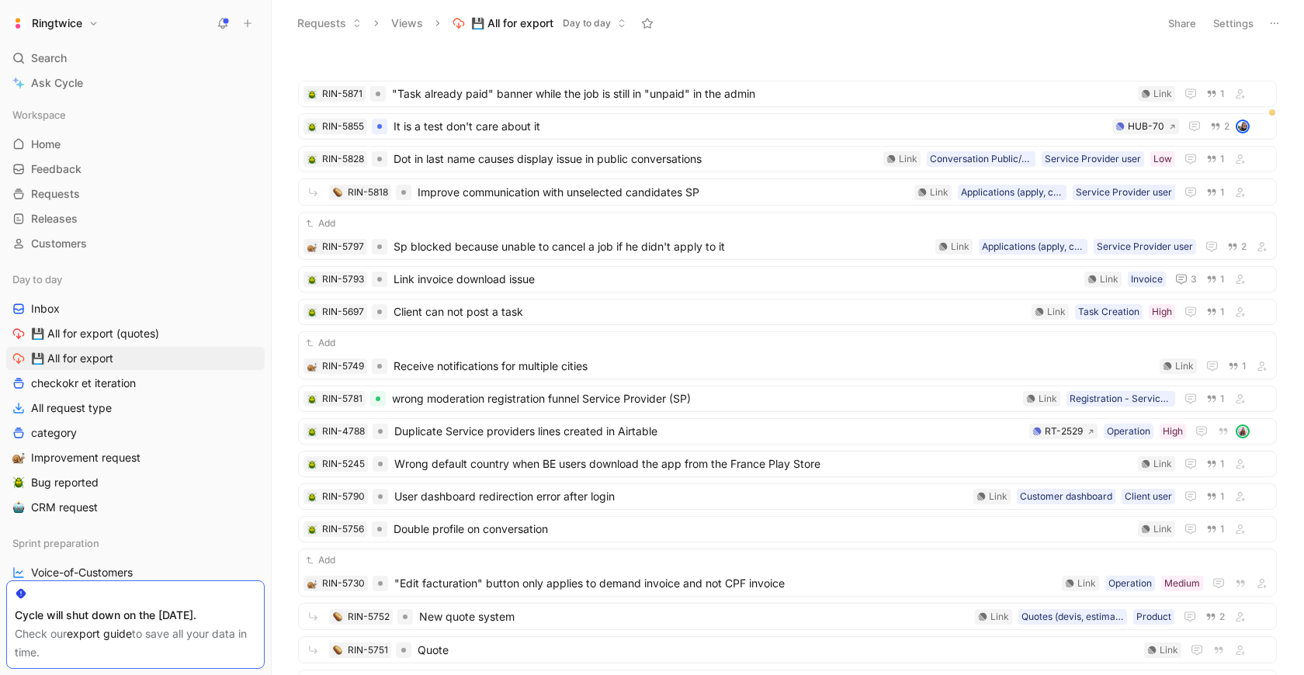
click at [97, 24] on button "Ringtwice" at bounding box center [54, 23] width 96 height 22
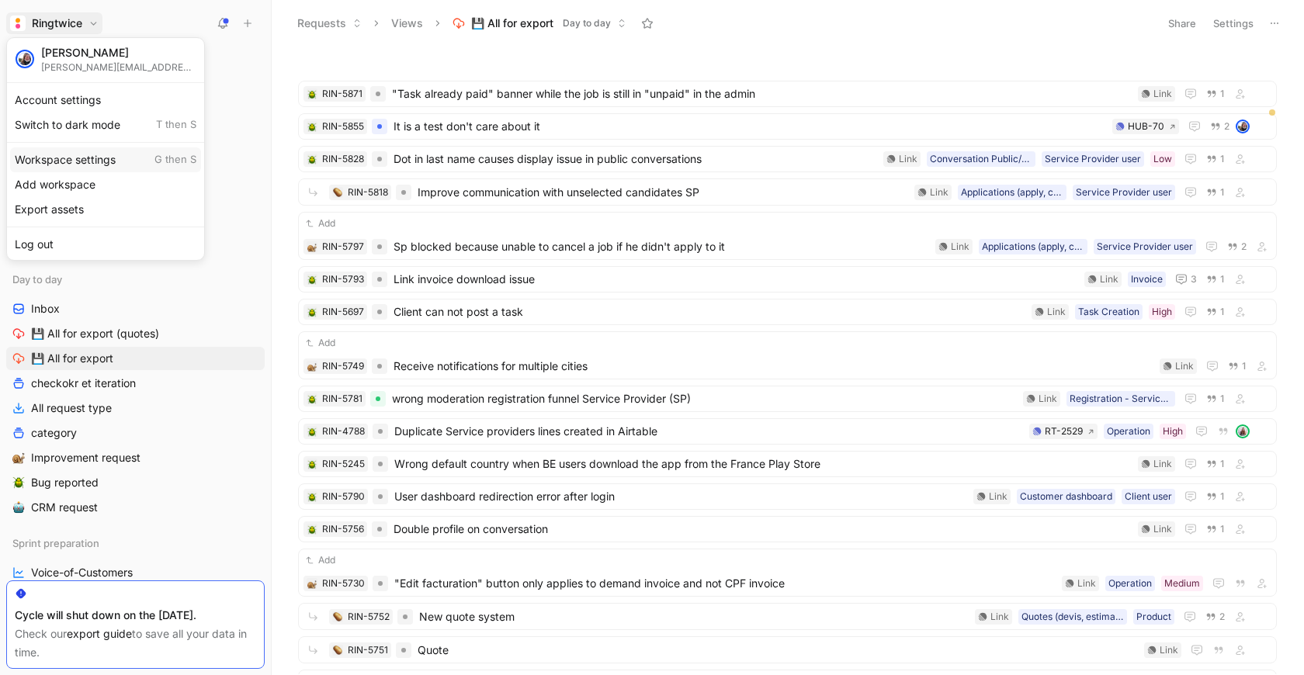
click at [85, 162] on div "Workspace settings G then S" at bounding box center [105, 159] width 191 height 25
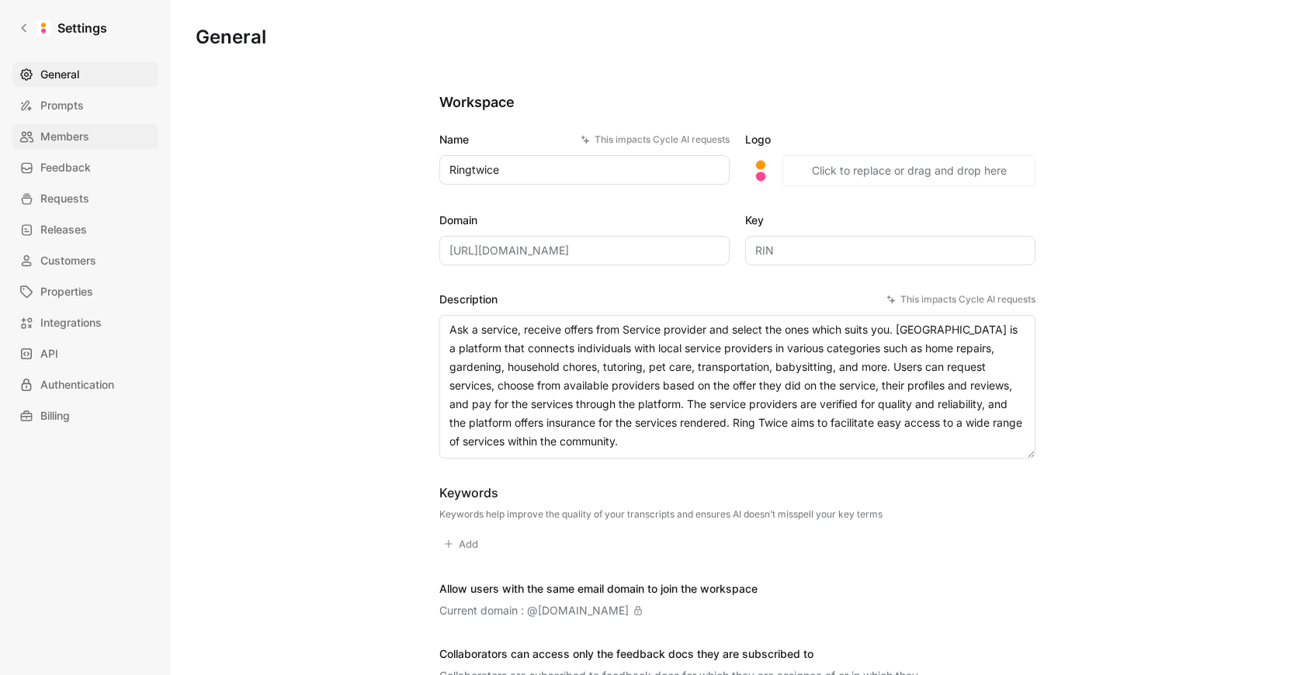
click at [62, 141] on span "Members" at bounding box center [64, 136] width 49 height 19
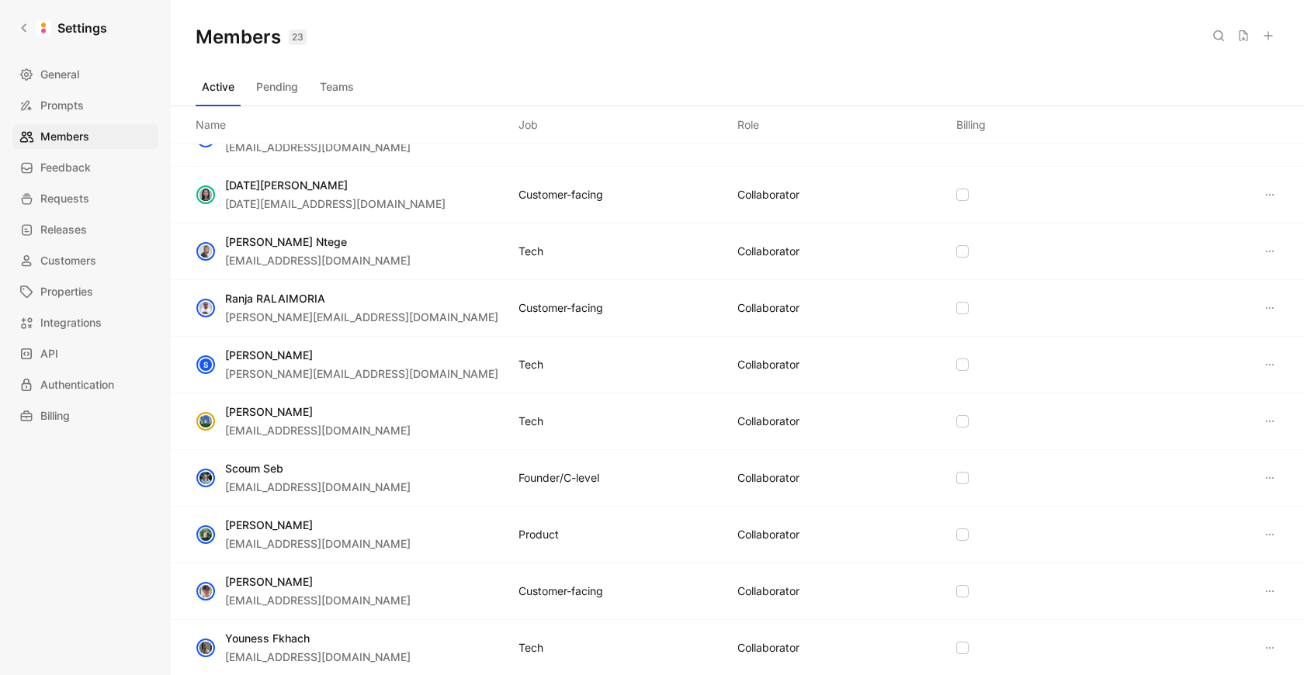
scroll to position [726, 0]
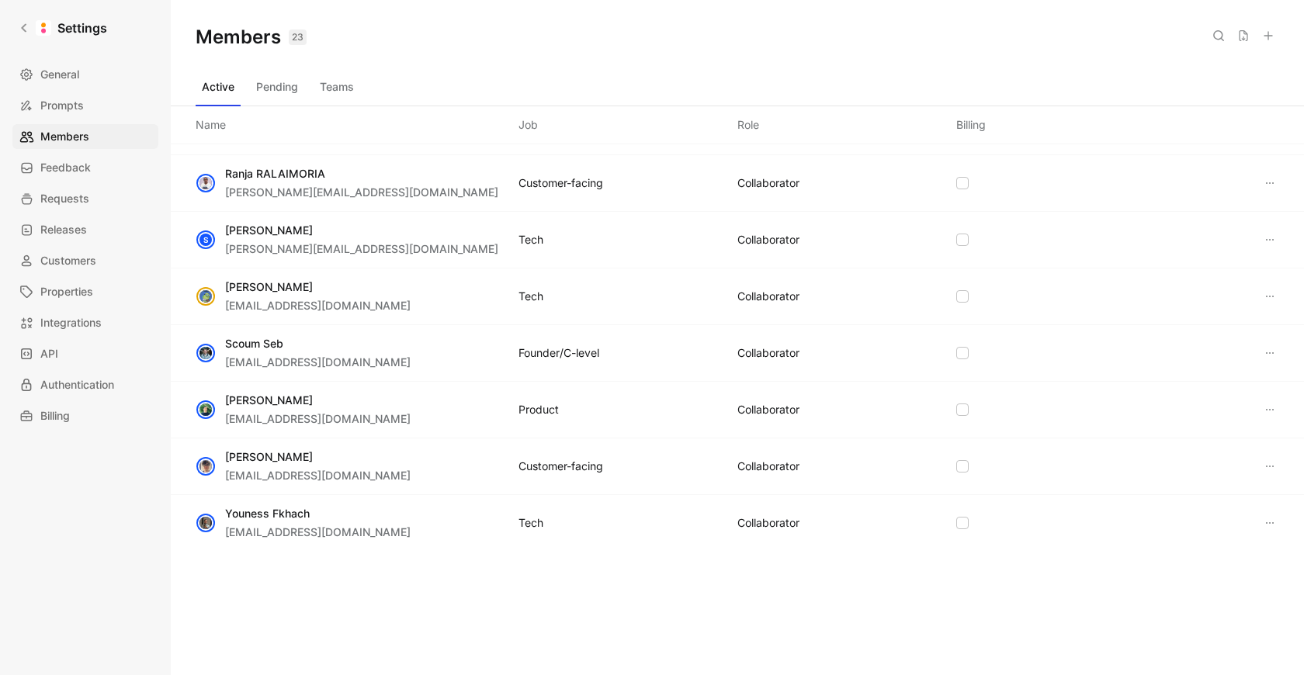
click at [289, 85] on button "Pending" at bounding box center [277, 86] width 54 height 25
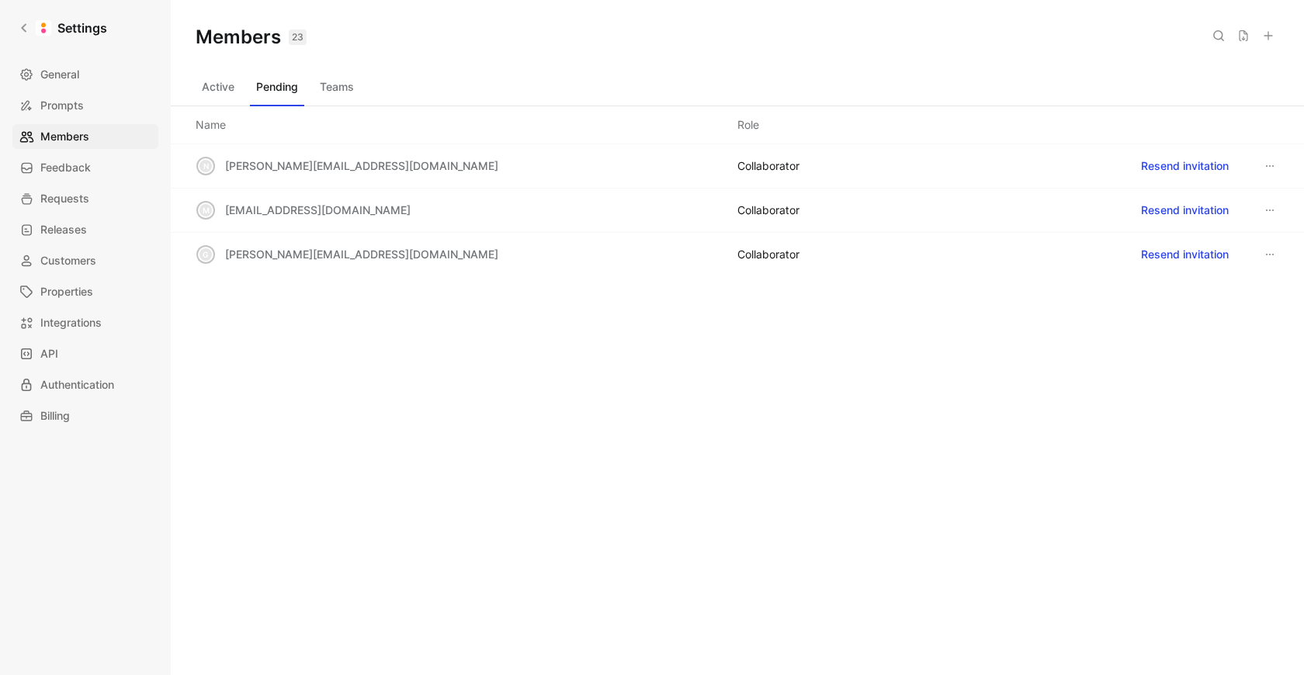
click at [321, 85] on button "Teams" at bounding box center [337, 86] width 47 height 25
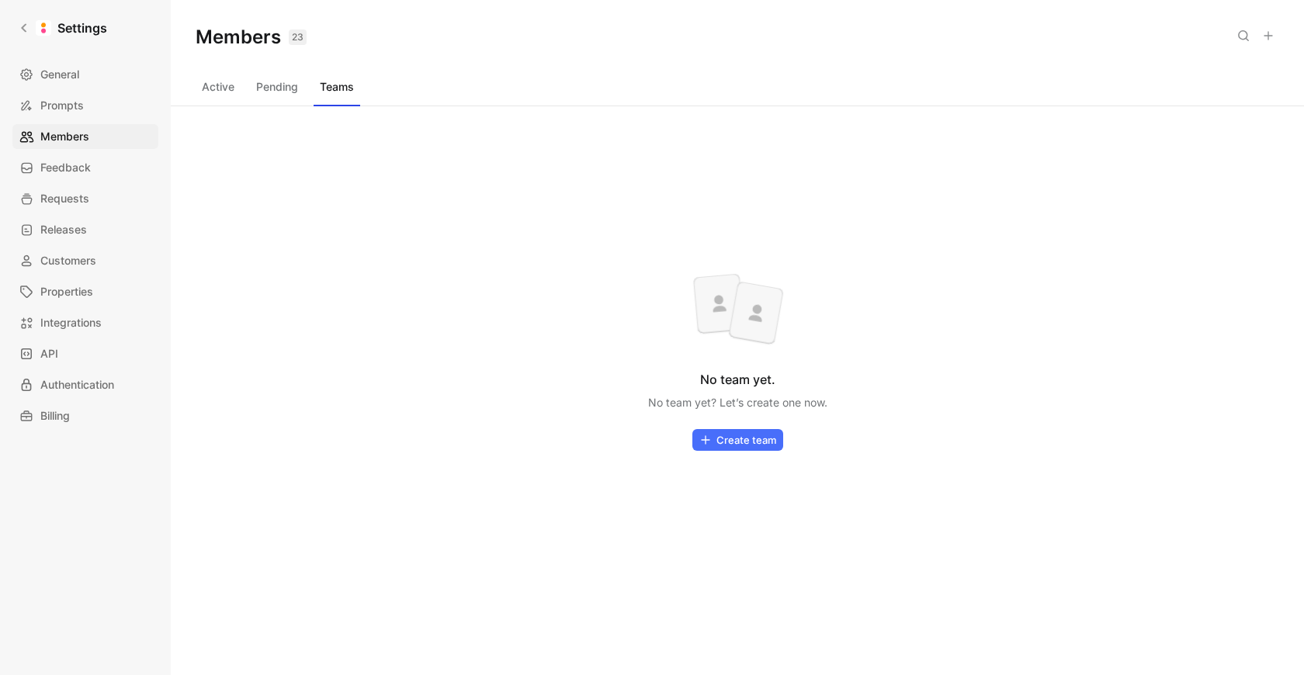
click at [222, 88] on button "Active" at bounding box center [218, 86] width 45 height 25
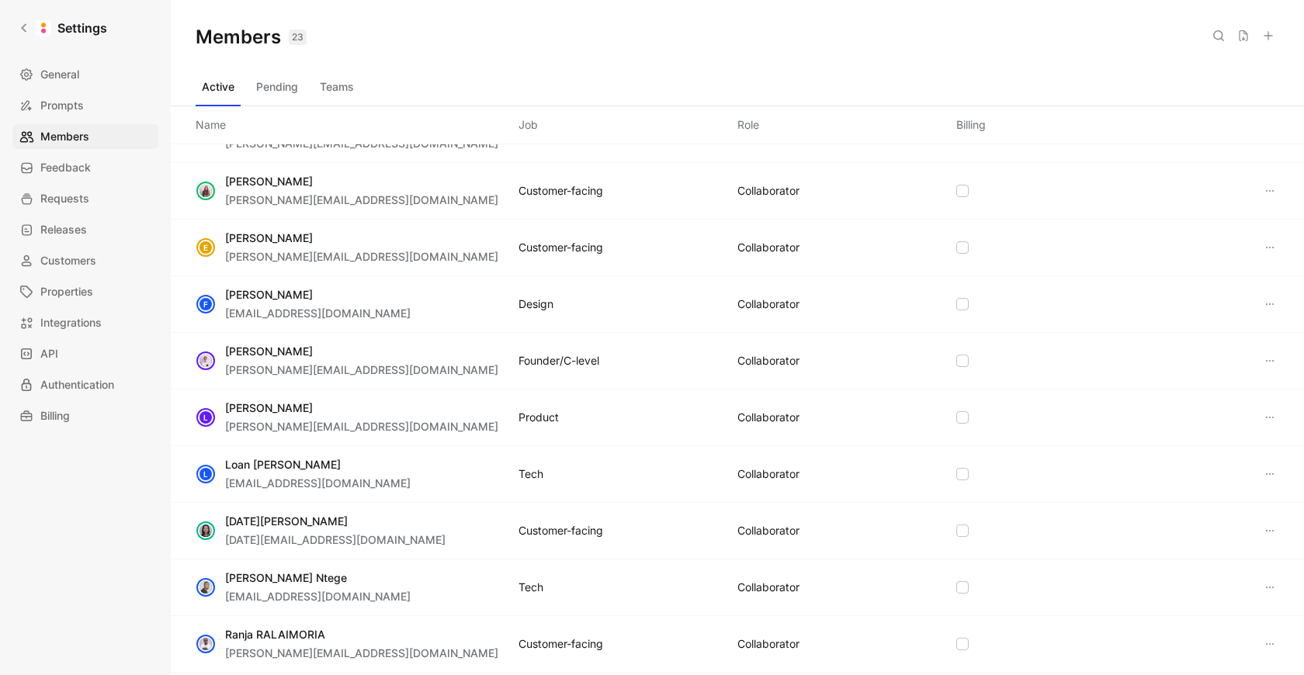
scroll to position [113, 0]
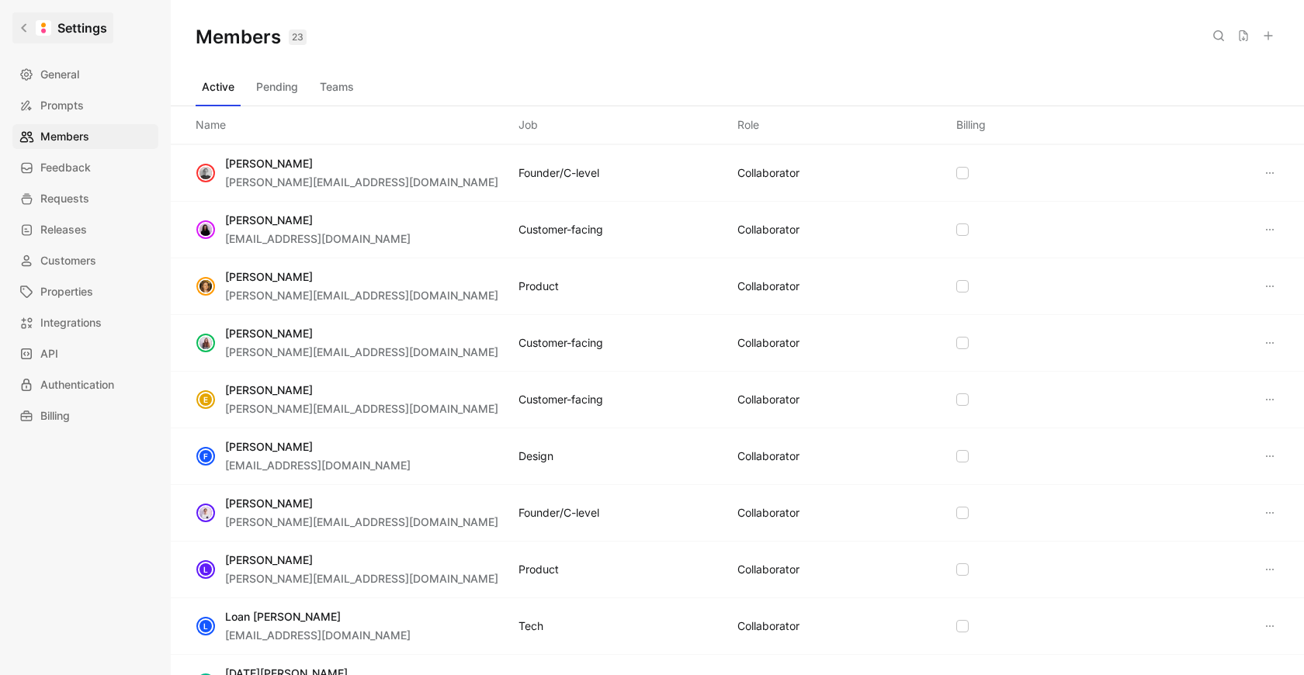
click at [33, 29] on link "Settings" at bounding box center [62, 27] width 101 height 31
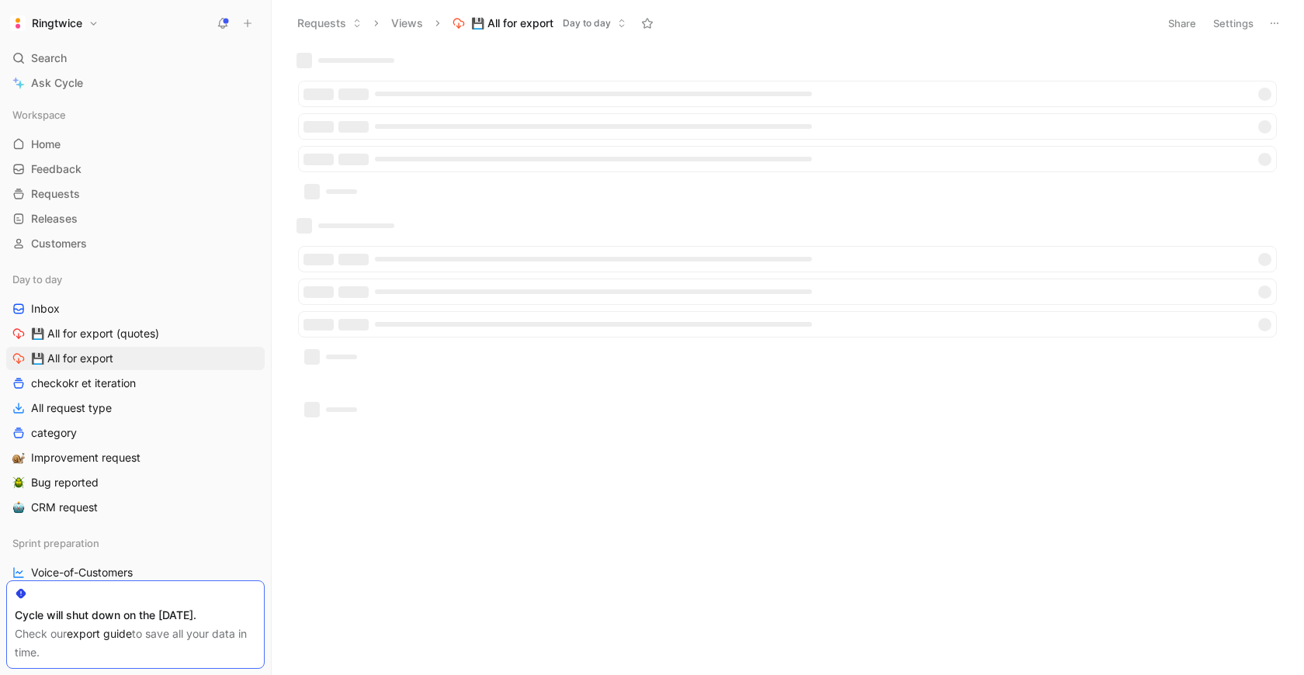
drag, startPoint x: 33, startPoint y: 29, endPoint x: 24, endPoint y: 29, distance: 9.3
click at [24, 29] on button "Ringtwice" at bounding box center [54, 23] width 96 height 22
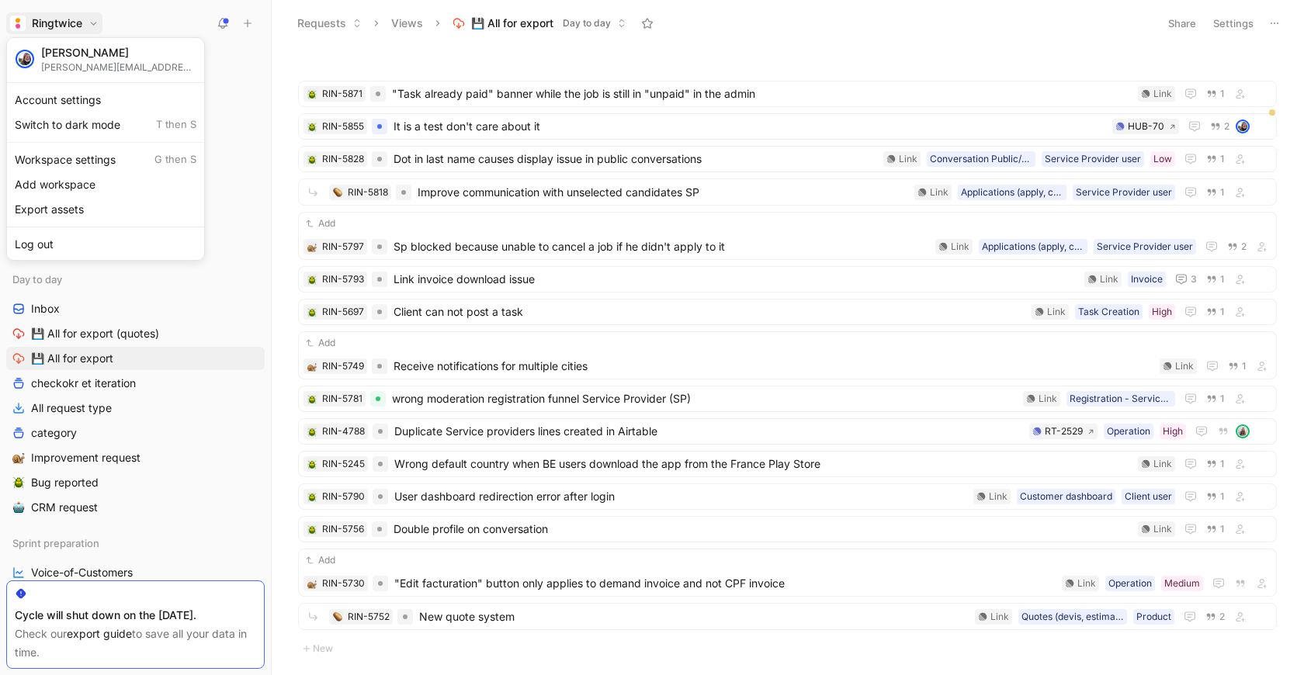
click at [135, 24] on div at bounding box center [652, 337] width 1304 height 675
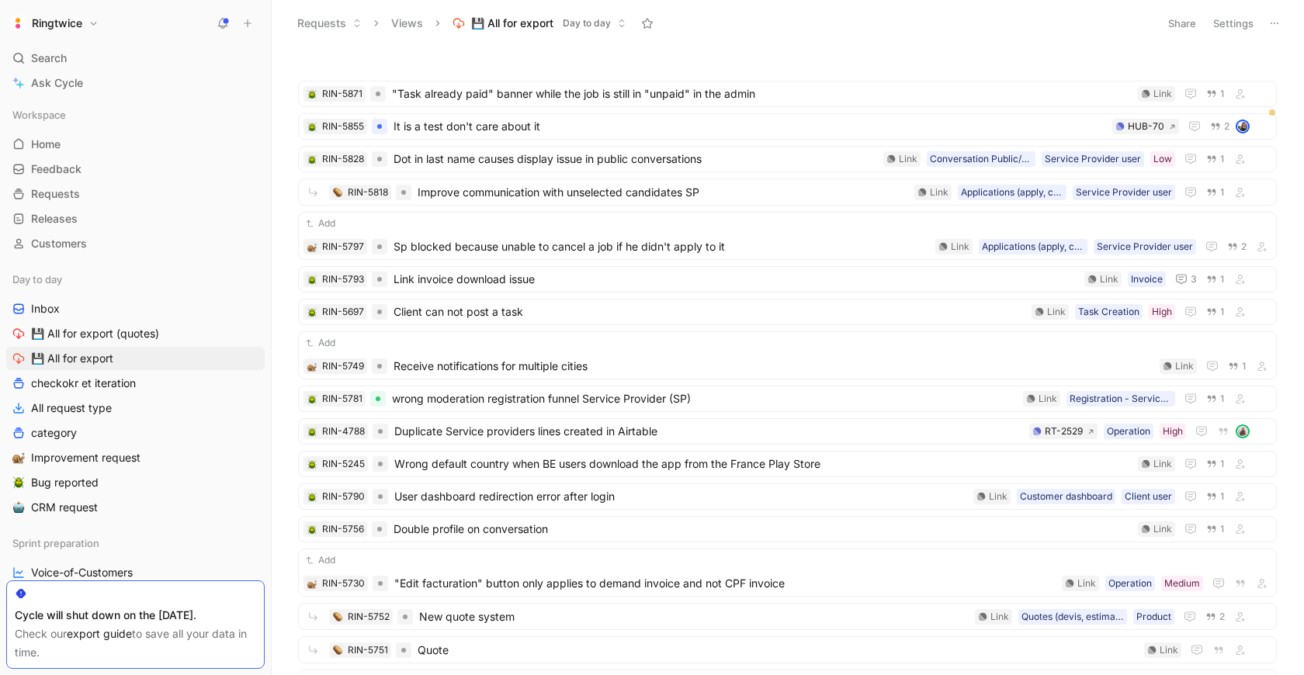
drag, startPoint x: 66, startPoint y: 56, endPoint x: 289, endPoint y: 106, distance: 228.2
click at [66, 56] on span "Search" at bounding box center [49, 58] width 36 height 19
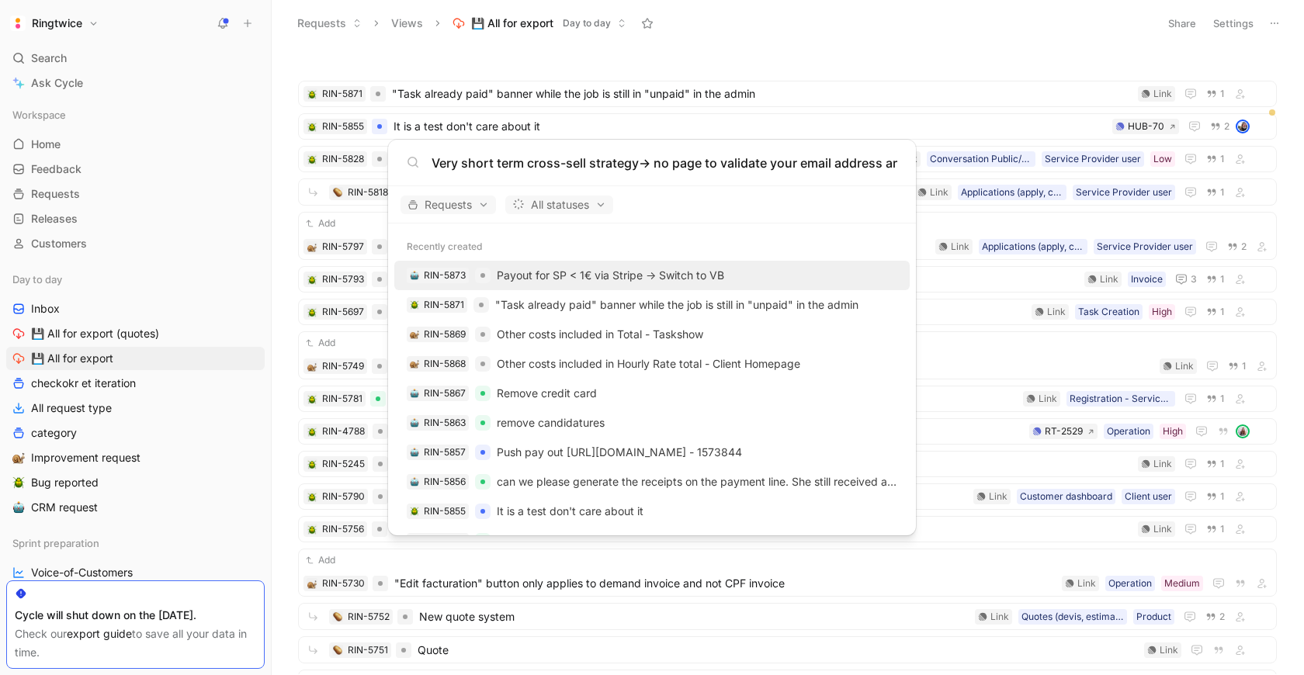
scroll to position [0, 40]
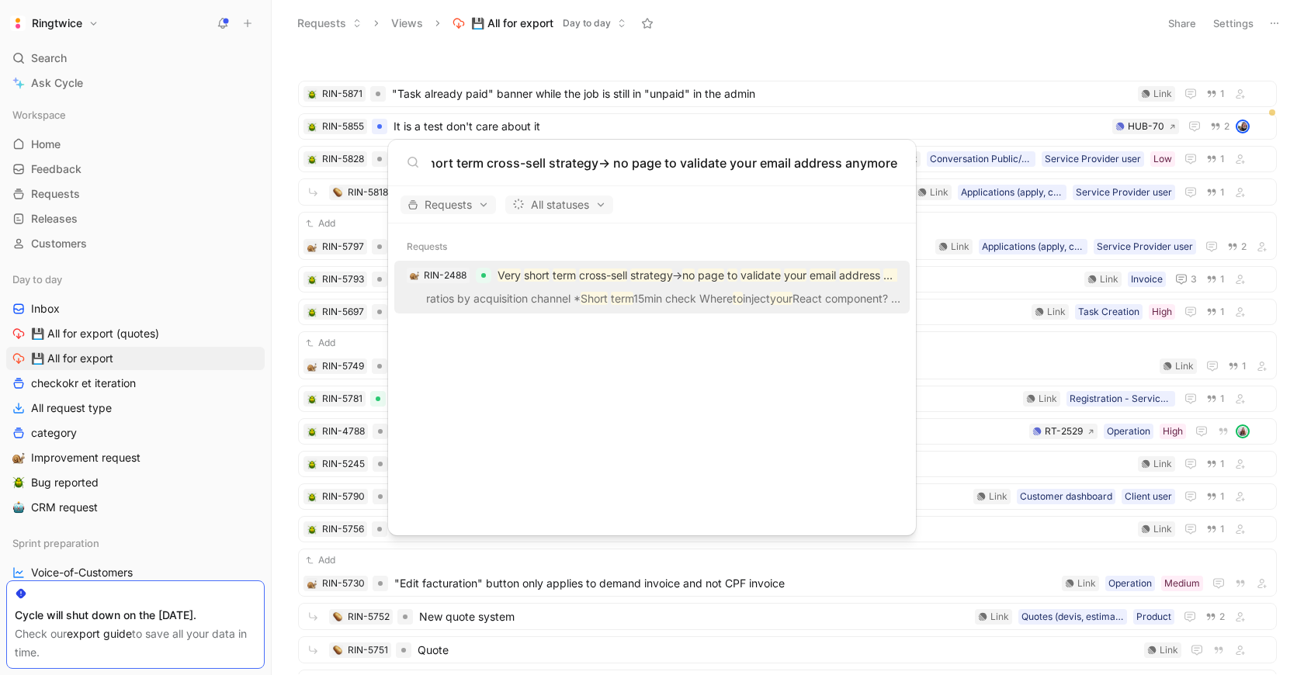
type input "Very short term cross-sell strategy-> no page to validate your email address an…"
